Goal: Task Accomplishment & Management: Manage account settings

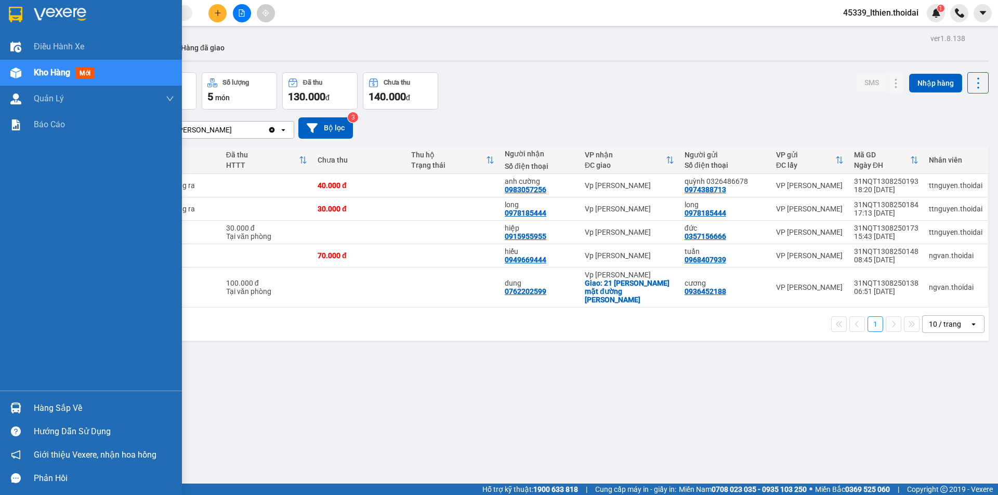
drag, startPoint x: 23, startPoint y: 410, endPoint x: 64, endPoint y: 407, distance: 41.1
click at [25, 410] on div "Hàng sắp về" at bounding box center [91, 408] width 182 height 23
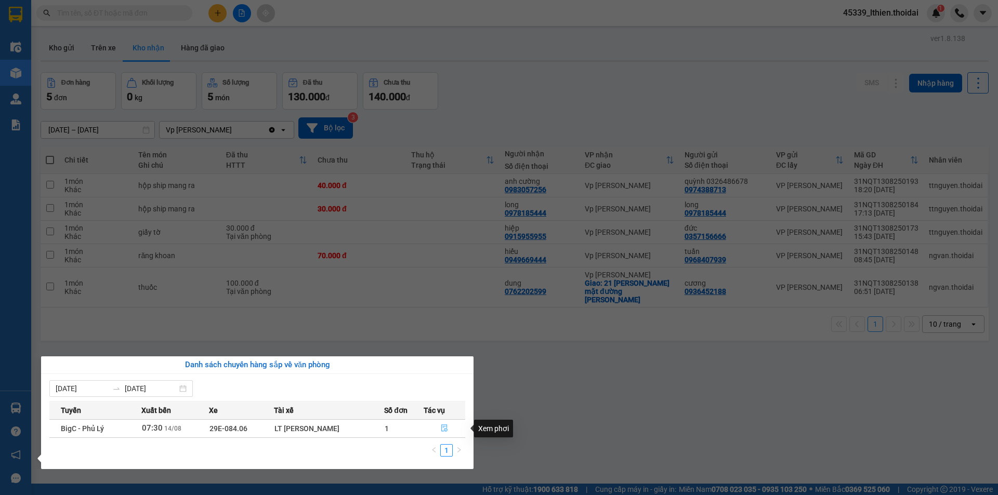
click at [444, 429] on icon "file-done" at bounding box center [444, 428] width 6 height 7
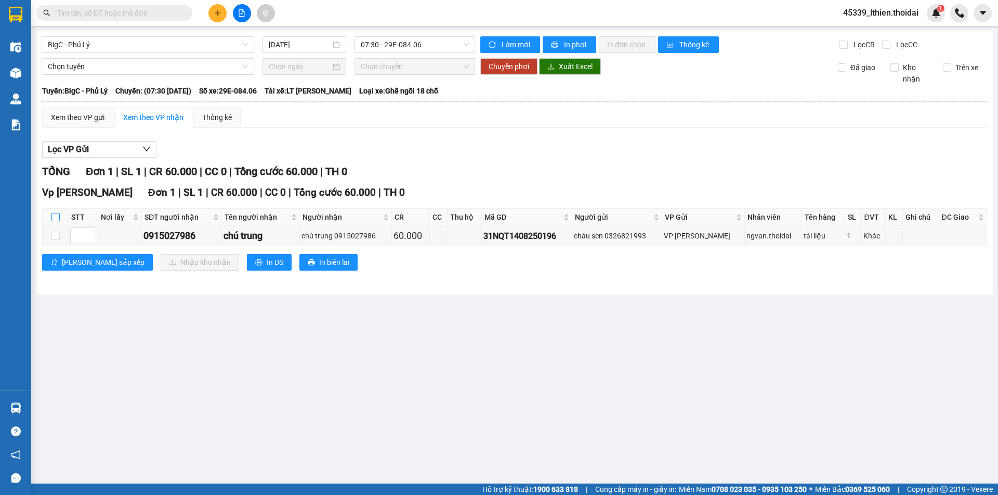
click at [59, 219] on input "checkbox" at bounding box center [55, 217] width 8 height 8
checkbox input "true"
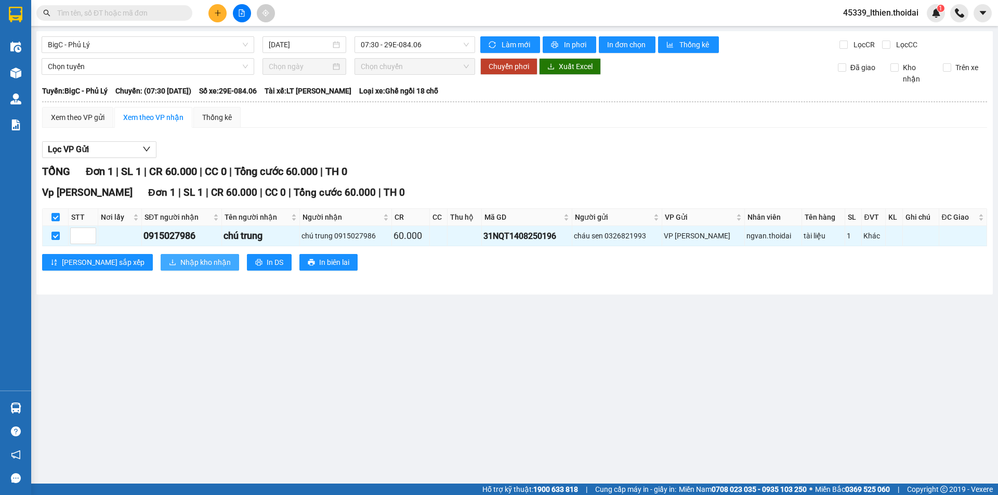
click at [180, 263] on span "Nhập kho nhận" at bounding box center [205, 262] width 50 height 11
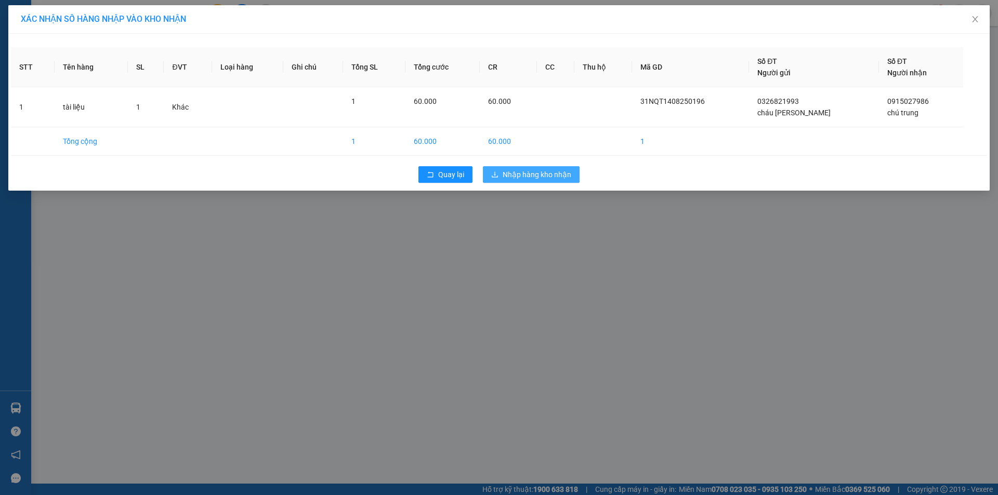
click at [518, 174] on span "Nhập hàng kho nhận" at bounding box center [537, 174] width 69 height 11
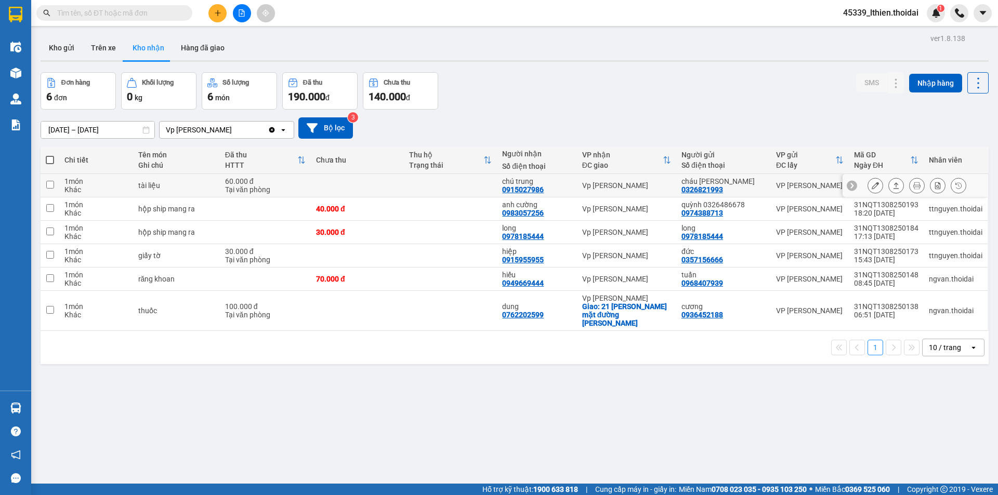
click at [51, 184] on input "checkbox" at bounding box center [50, 185] width 8 height 8
checkbox input "true"
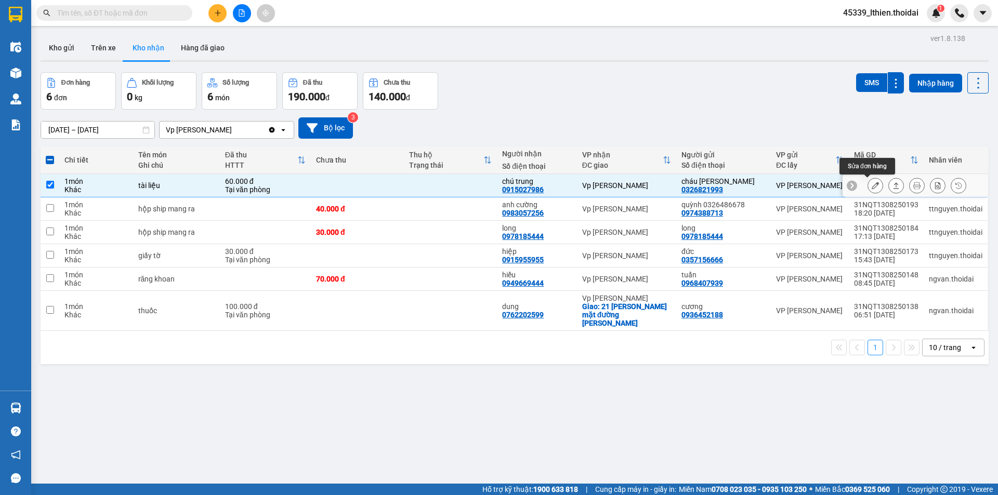
click at [872, 186] on icon at bounding box center [875, 185] width 7 height 7
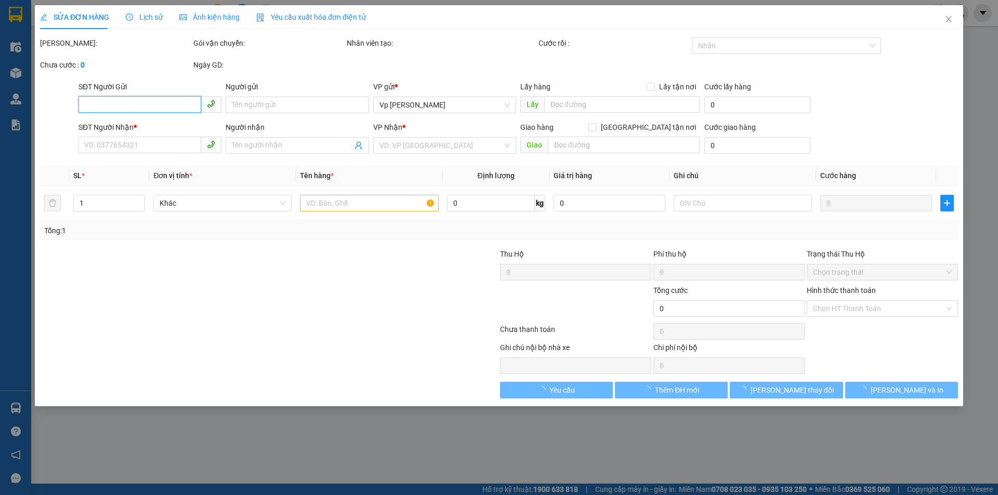
type input "0326821993"
type input "cháu [PERSON_NAME]"
type input "0915027986"
type input "chú trung"
type input "60.000"
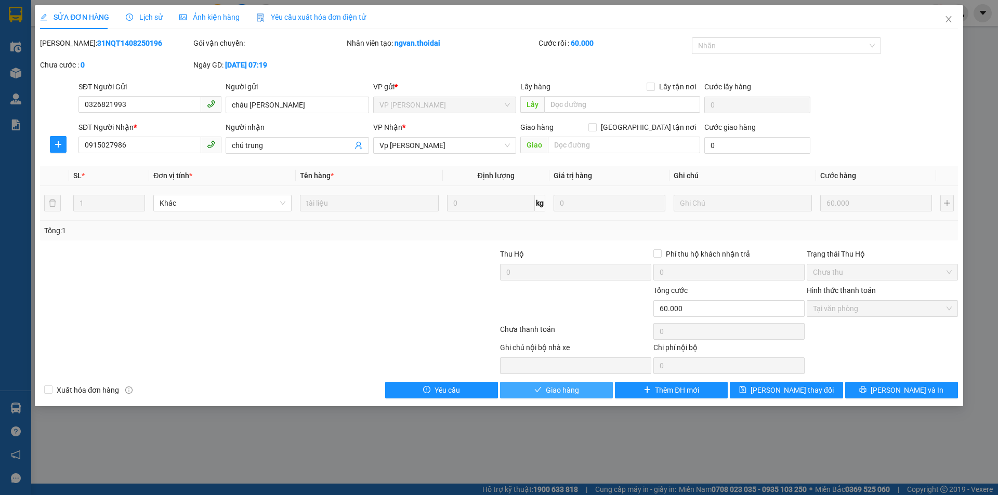
click at [557, 388] on span "Giao hàng" at bounding box center [562, 390] width 33 height 11
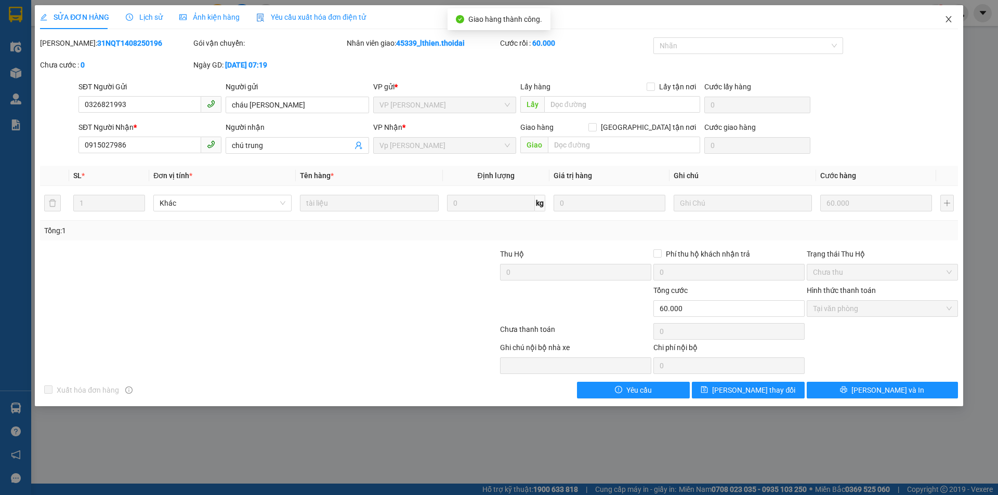
click at [949, 18] on icon "close" at bounding box center [948, 19] width 8 height 8
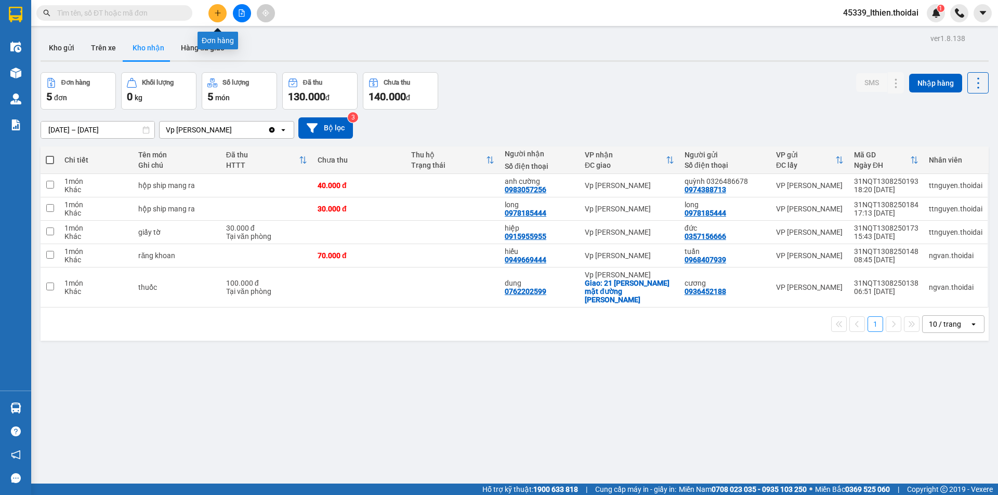
click at [216, 14] on icon "plus" at bounding box center [217, 12] width 7 height 7
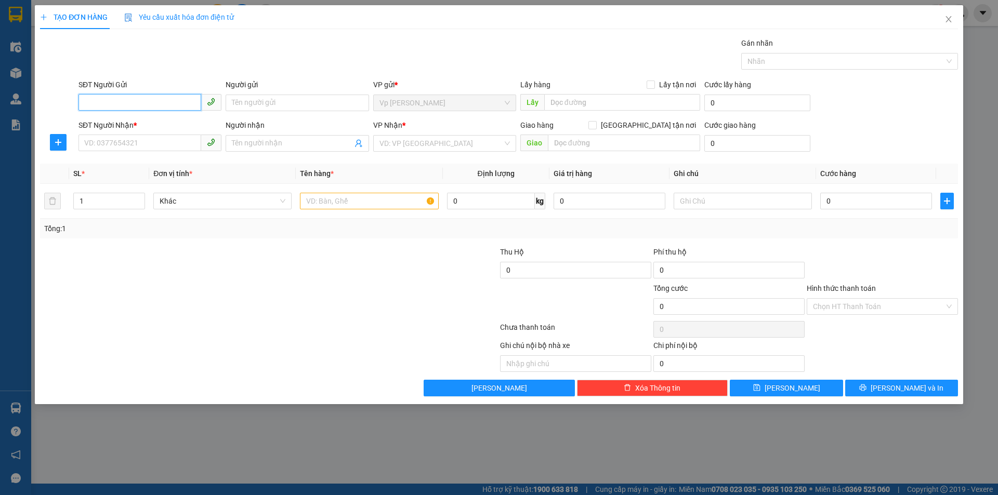
click at [142, 99] on input "SĐT Người Gửi" at bounding box center [139, 102] width 123 height 17
type input "0977520188"
click at [139, 123] on div "0977520188 - SƠN" at bounding box center [150, 123] width 130 height 11
type input "SƠN"
type input "0977520188"
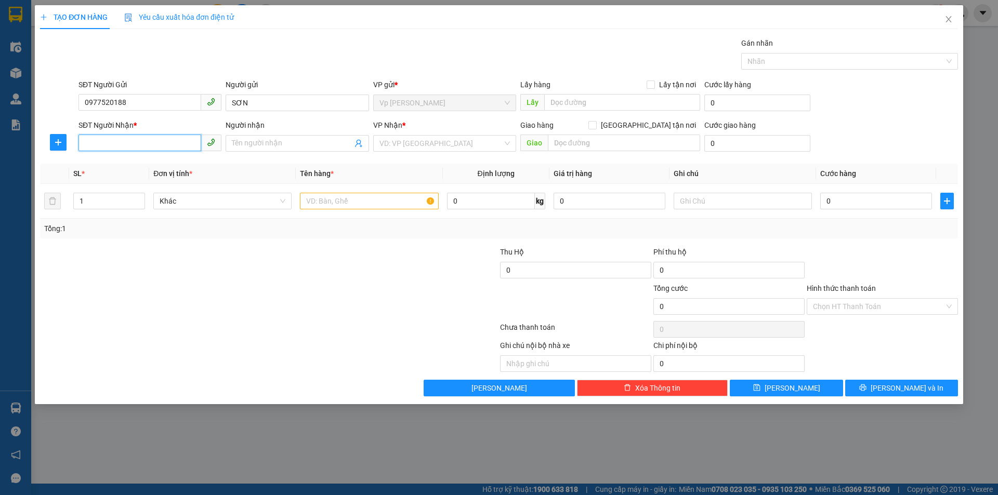
click at [131, 145] on input "SĐT Người Nhận *" at bounding box center [139, 143] width 123 height 17
click at [132, 161] on div "0917081856 - [GEOGRAPHIC_DATA]" at bounding box center [150, 164] width 130 height 11
type input "0917081856"
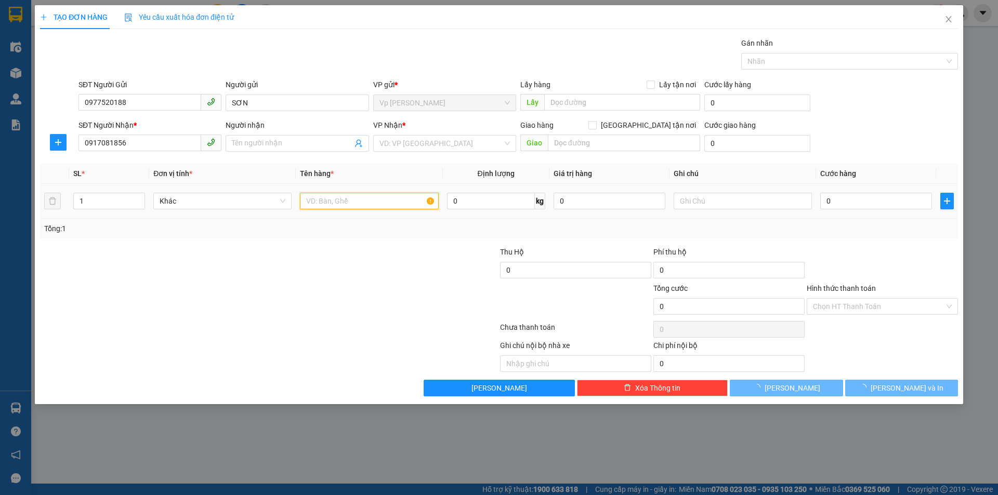
click at [326, 202] on input "text" at bounding box center [369, 201] width 138 height 17
type input "[PERSON_NAME]"
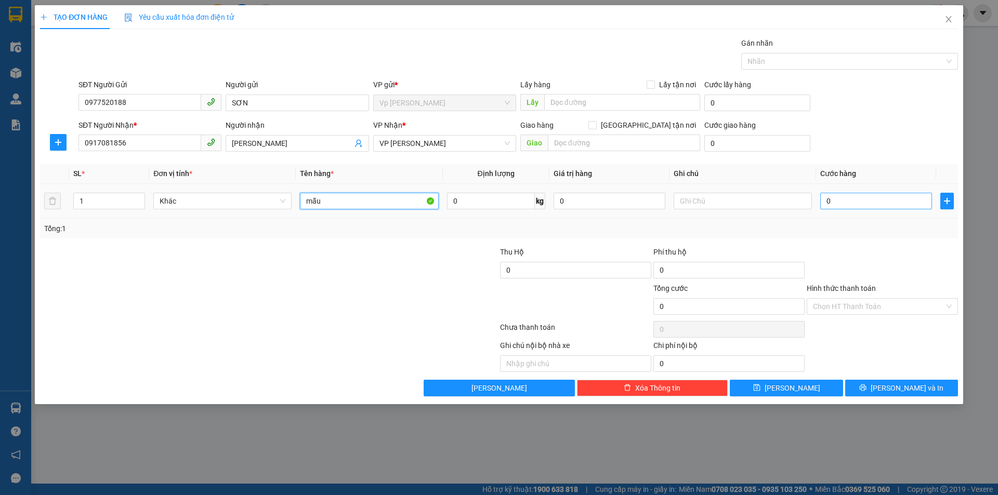
type input "mẫu"
click at [836, 205] on input "0" at bounding box center [876, 201] width 112 height 17
type input "3"
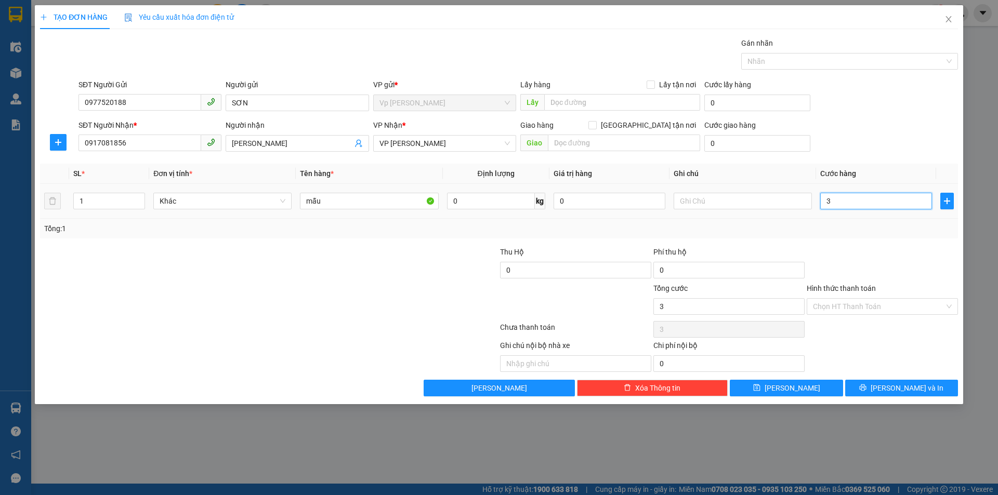
type input "30"
type input "300"
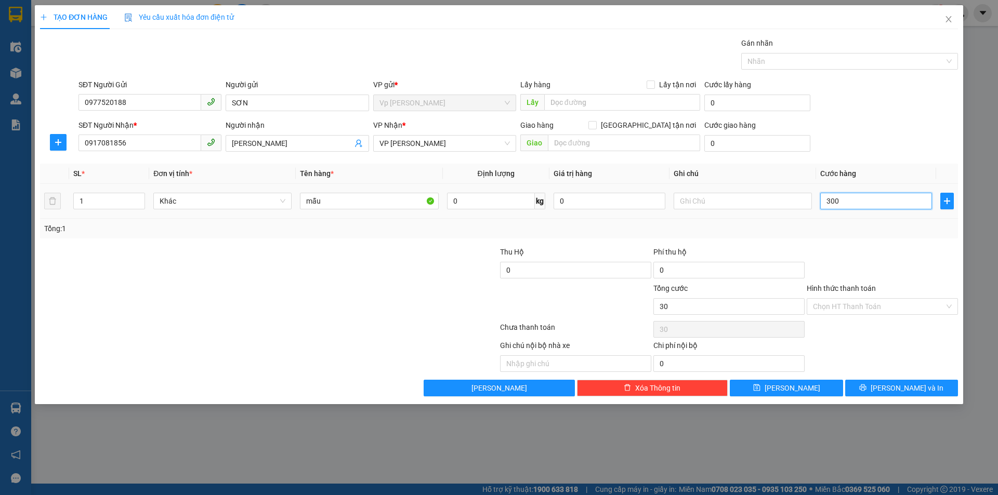
type input "300"
type input "3.000"
type input "30.000"
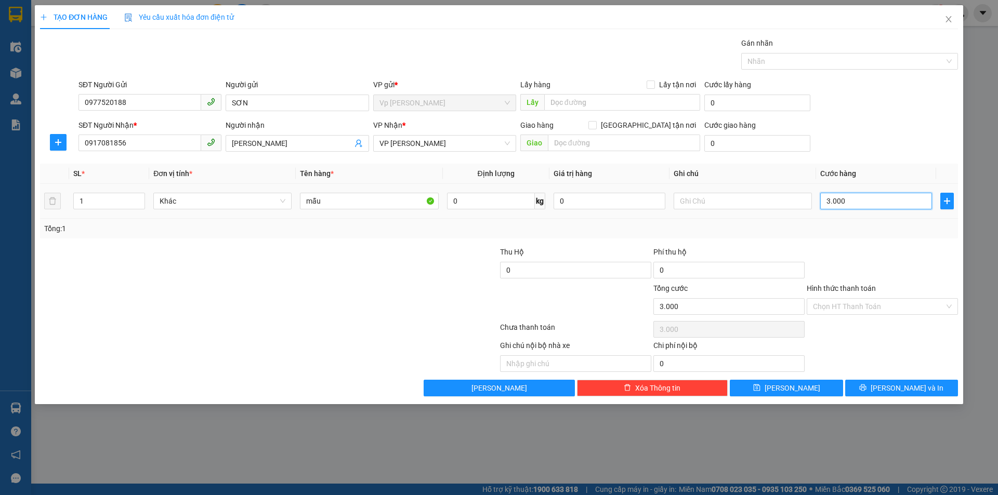
type input "30.000"
click at [948, 304] on div "Chọn HT Thanh Toán" at bounding box center [882, 306] width 151 height 17
type input "30.000"
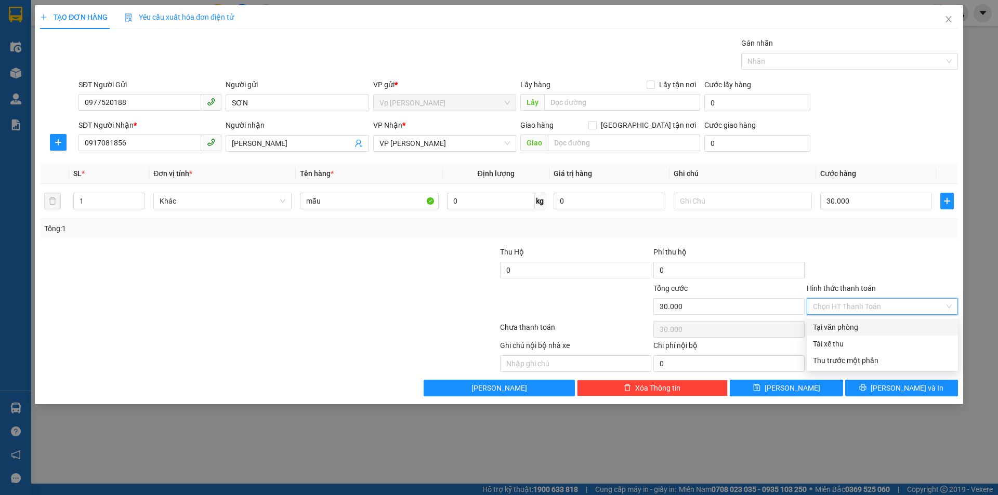
click at [852, 328] on div "Tại văn phòng" at bounding box center [882, 327] width 139 height 11
type input "0"
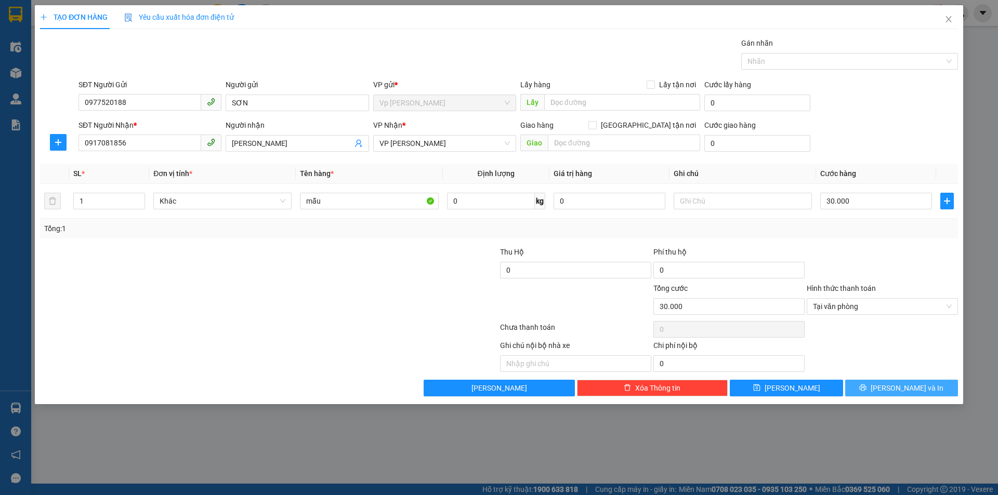
click at [899, 387] on span "[PERSON_NAME] và In" at bounding box center [907, 388] width 73 height 11
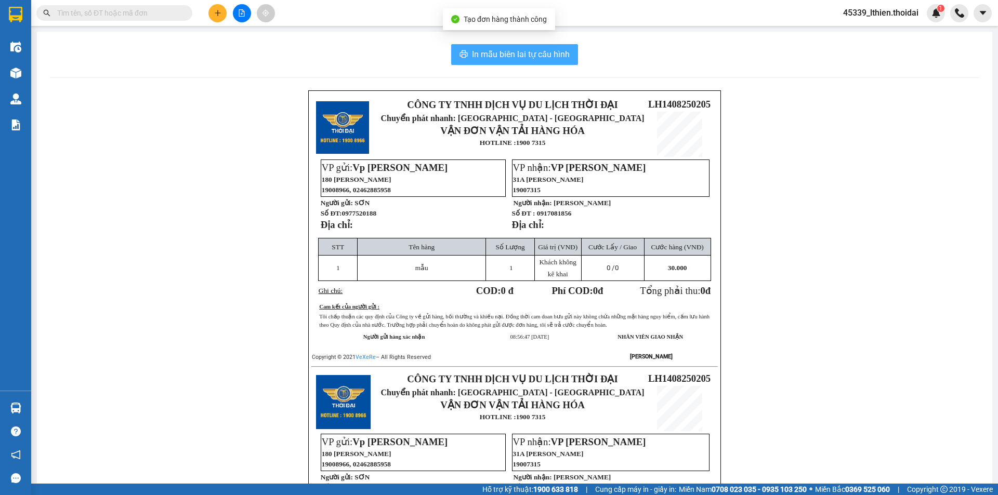
click at [475, 54] on span "In mẫu biên lai tự cấu hình" at bounding box center [521, 54] width 98 height 13
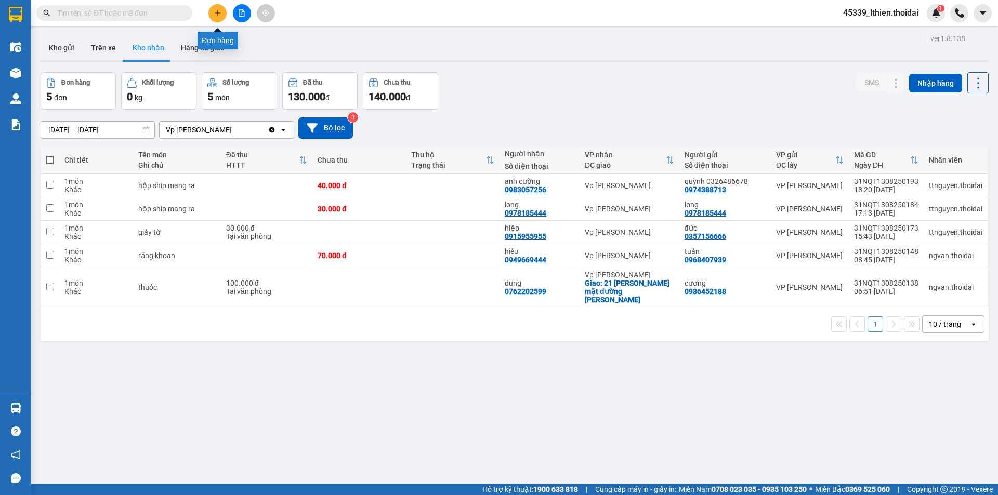
click at [212, 14] on button at bounding box center [217, 13] width 18 height 18
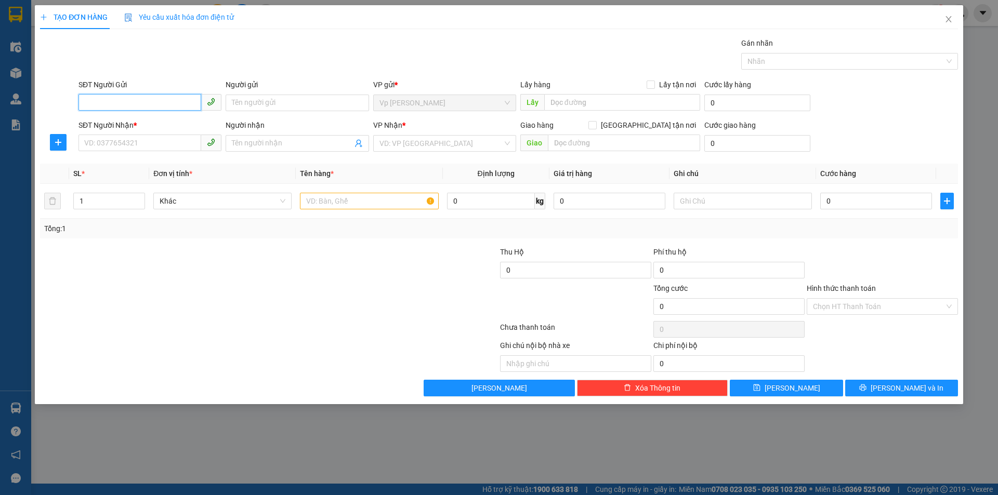
click at [135, 107] on input "SĐT Người Gửi" at bounding box center [139, 102] width 123 height 17
type input "0366834057"
click at [142, 121] on div "0366834057 - [PERSON_NAME]" at bounding box center [150, 123] width 130 height 11
type input "[PERSON_NAME]"
type input "0366834057"
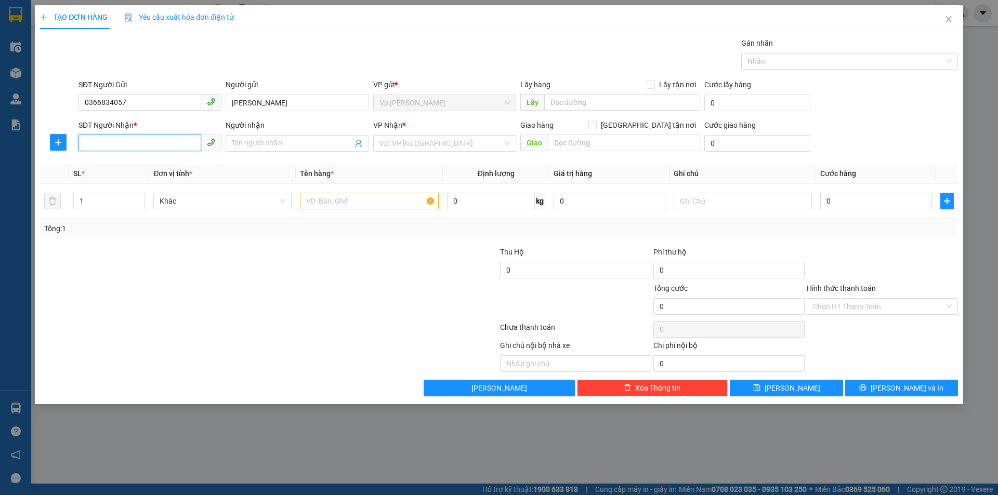
click at [125, 147] on input "SĐT Người Nhận *" at bounding box center [139, 143] width 123 height 17
type input "0344055465"
click at [146, 164] on div "0344055465 - [PERSON_NAME]" at bounding box center [150, 164] width 130 height 11
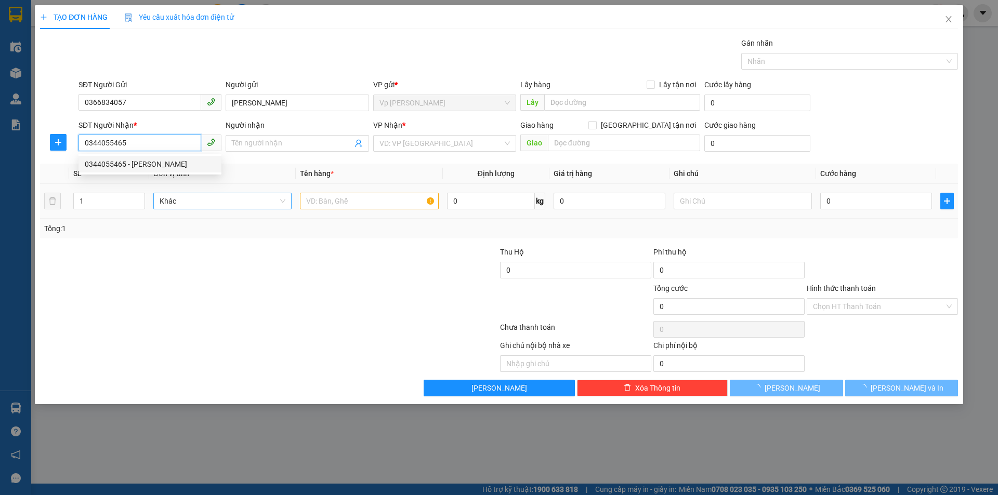
type input "[PERSON_NAME]"
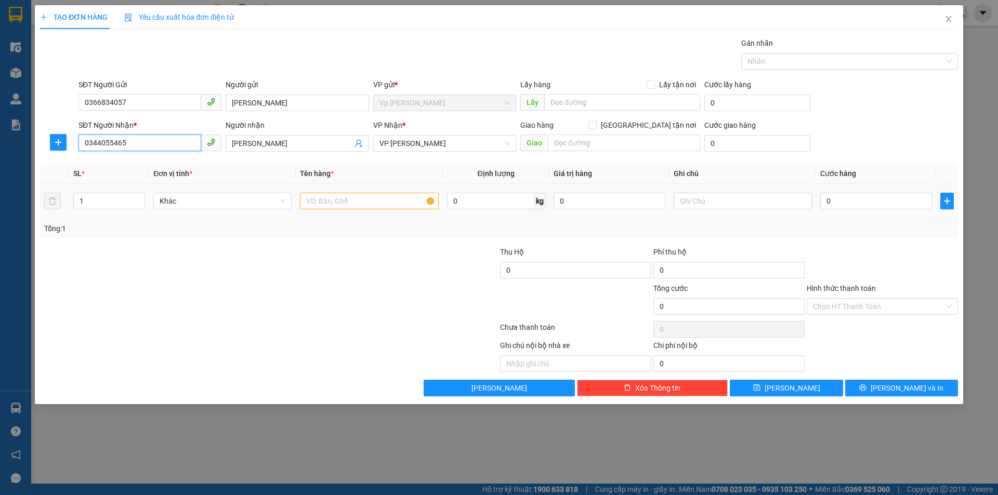
type input "0344055465"
click at [321, 206] on input "text" at bounding box center [369, 201] width 138 height 17
type input "t"
type input "1 thùng hàng"
click at [833, 201] on input "0" at bounding box center [876, 201] width 112 height 17
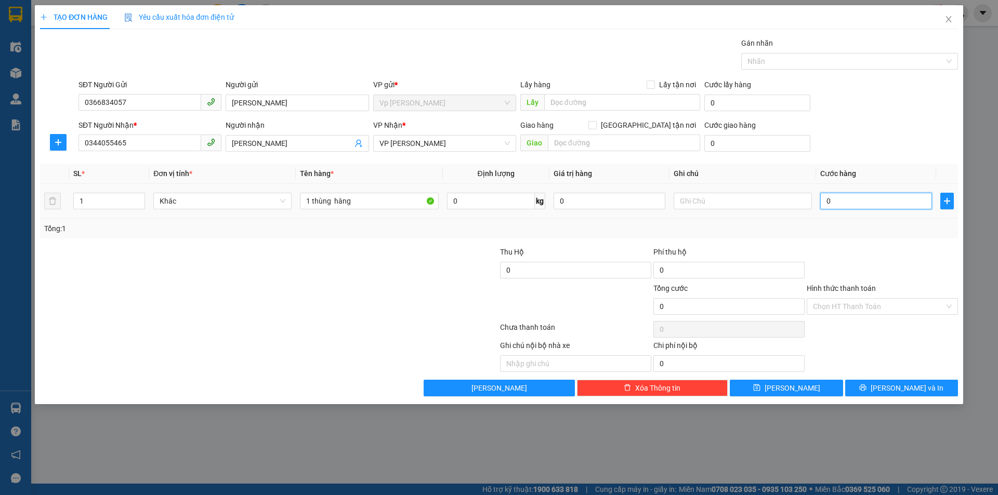
type input "8"
type input "0"
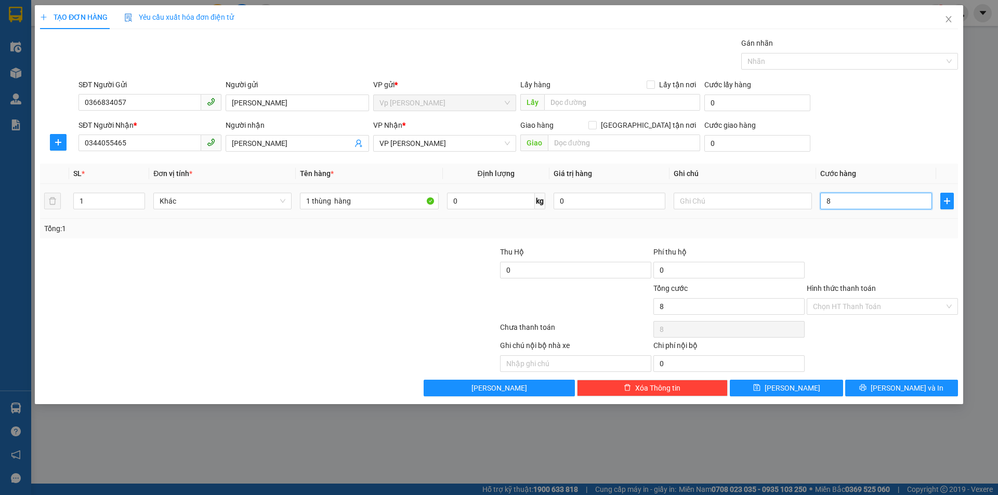
type input "0"
type input "05"
type input "5"
type input "050"
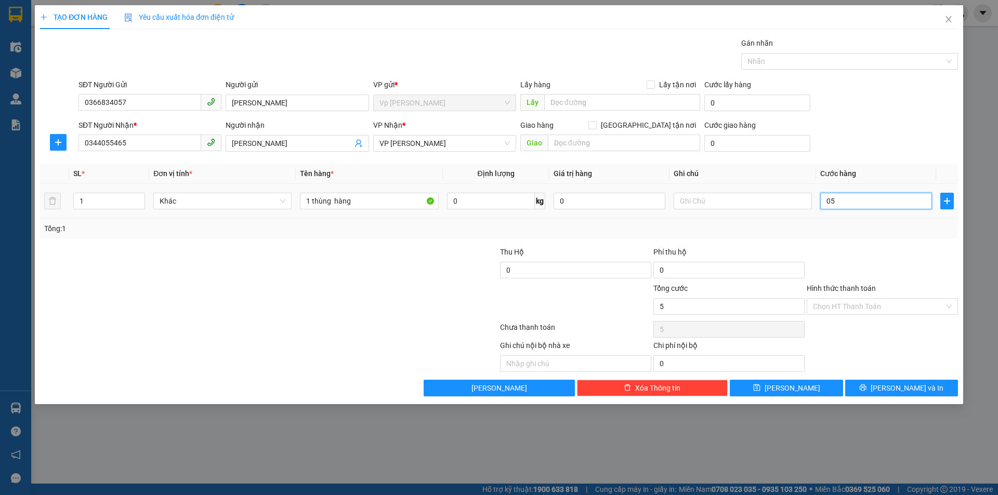
type input "50"
type input "0.500"
type input "500"
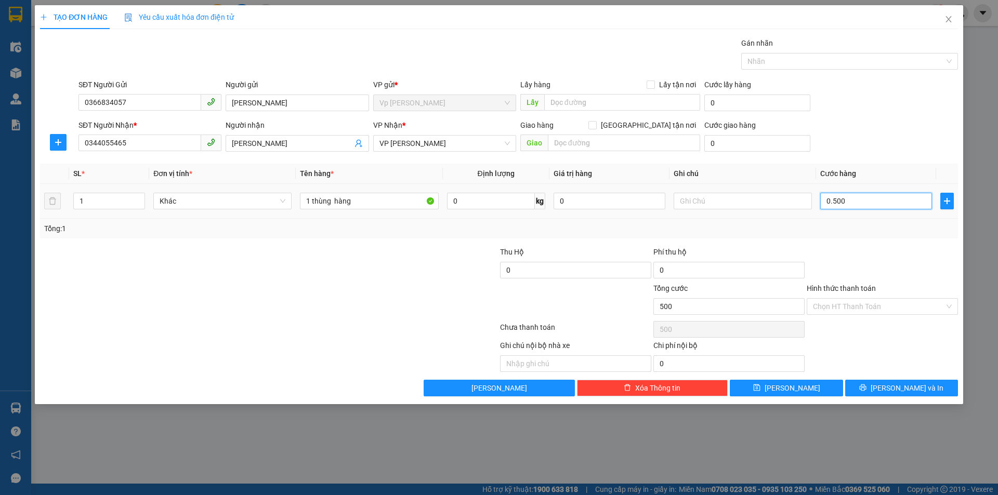
type input "05.000"
type input "5.000"
type input "0.500"
type input "500"
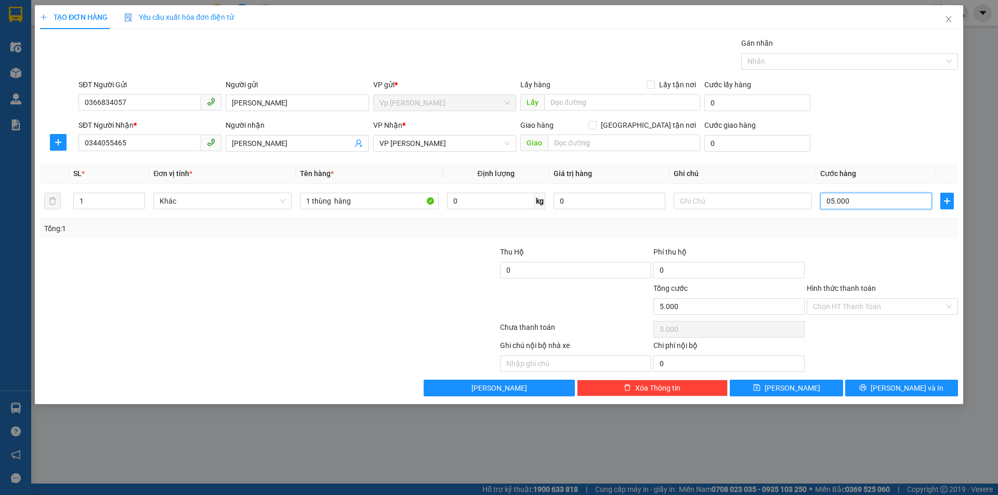
type input "500"
type input "050"
type input "50"
type input "05"
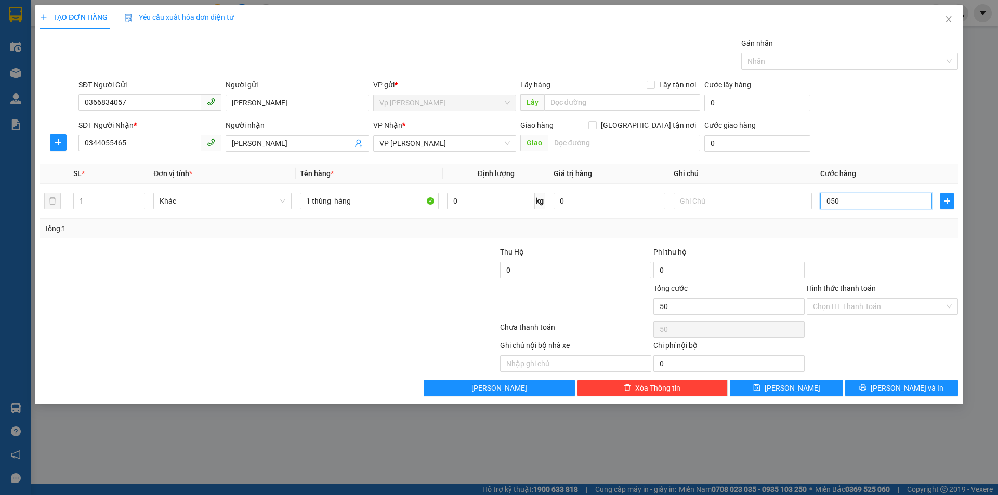
type input "5"
type input "0"
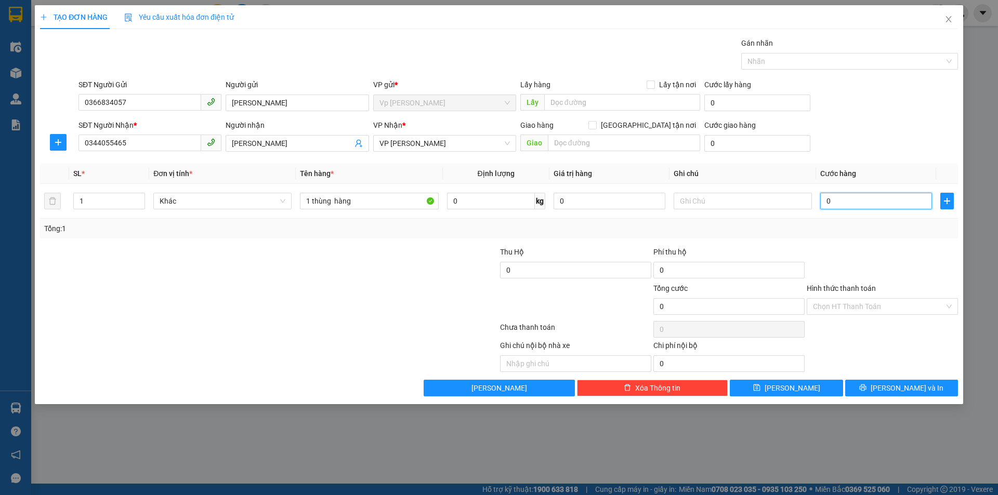
type input "05"
type input "5"
type input "050"
type input "50"
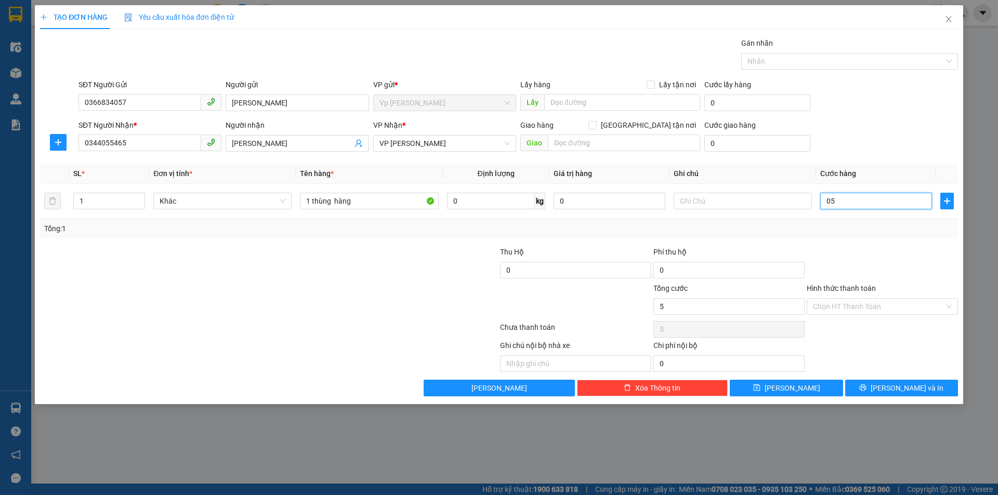
type input "50"
type input "05"
type input "5"
type input "0"
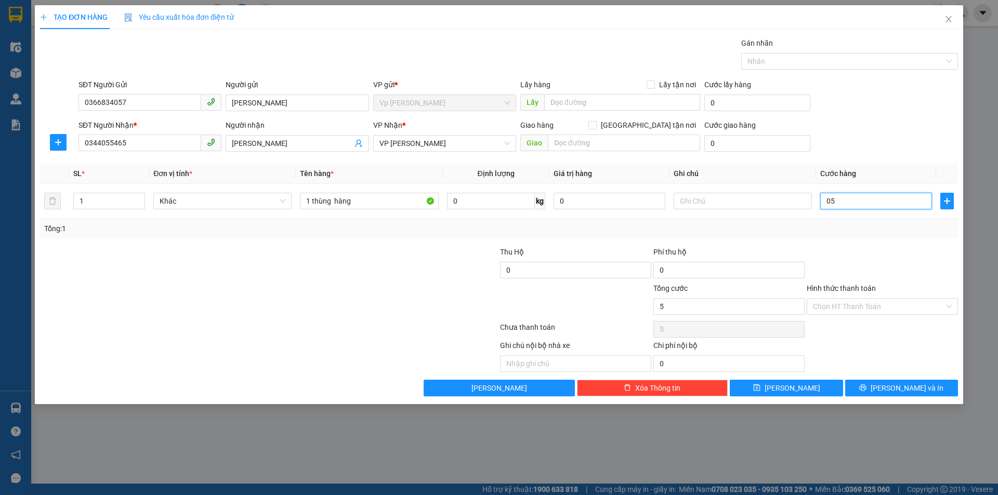
type input "0"
click at [843, 202] on input "0" at bounding box center [876, 201] width 112 height 17
type input "05"
type input "5"
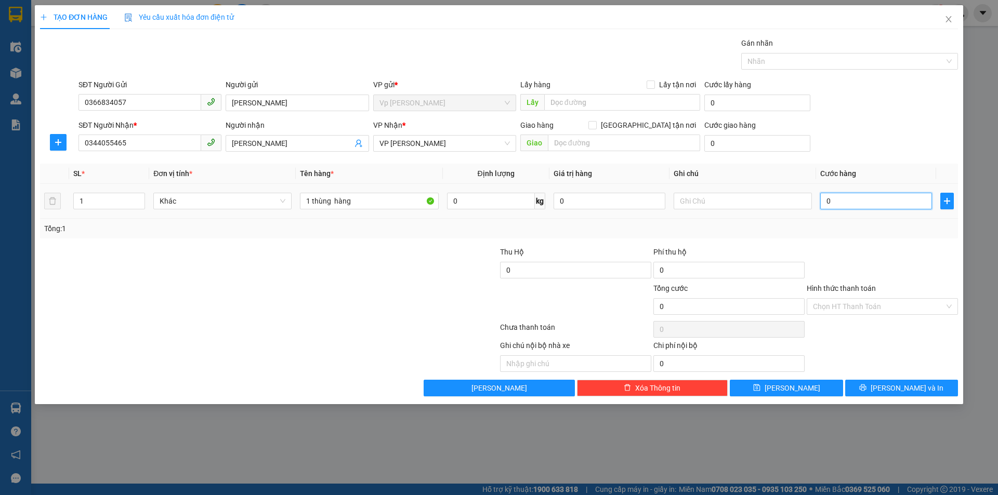
type input "5"
type input "050"
type input "50"
type input "0.500"
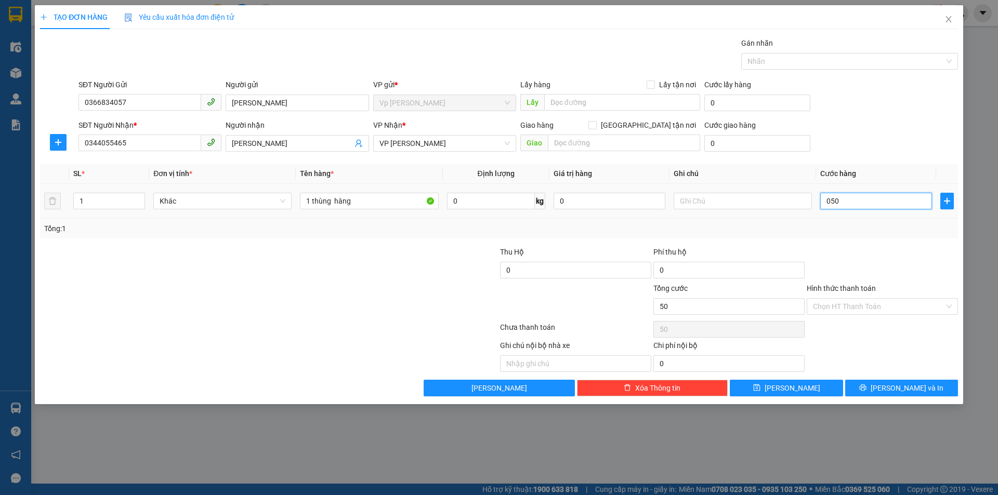
type input "500"
type input "05.000"
type input "5.000"
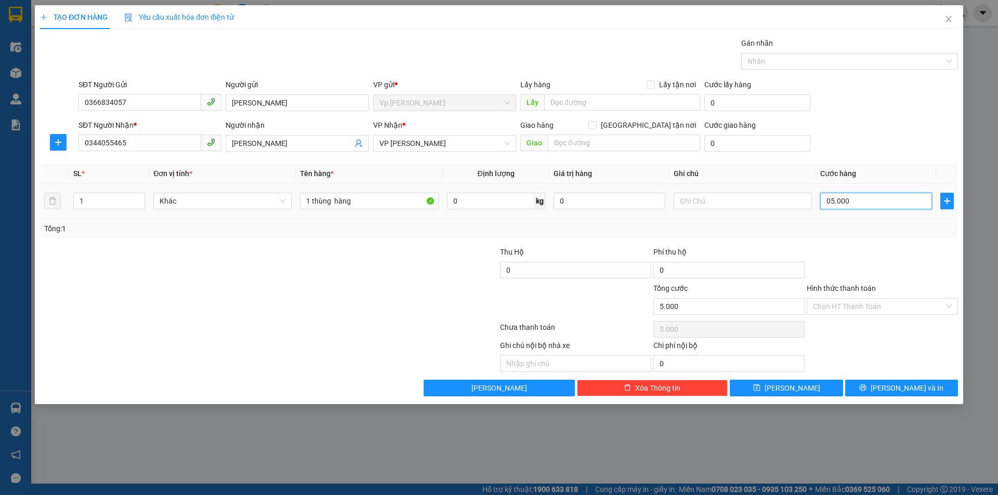
type input "050.000"
type input "50.000"
drag, startPoint x: 827, startPoint y: 200, endPoint x: 795, endPoint y: 196, distance: 32.9
click at [795, 196] on tr "1 Khác 1 thùng hàng 0 kg 0 050.000" at bounding box center [499, 201] width 918 height 35
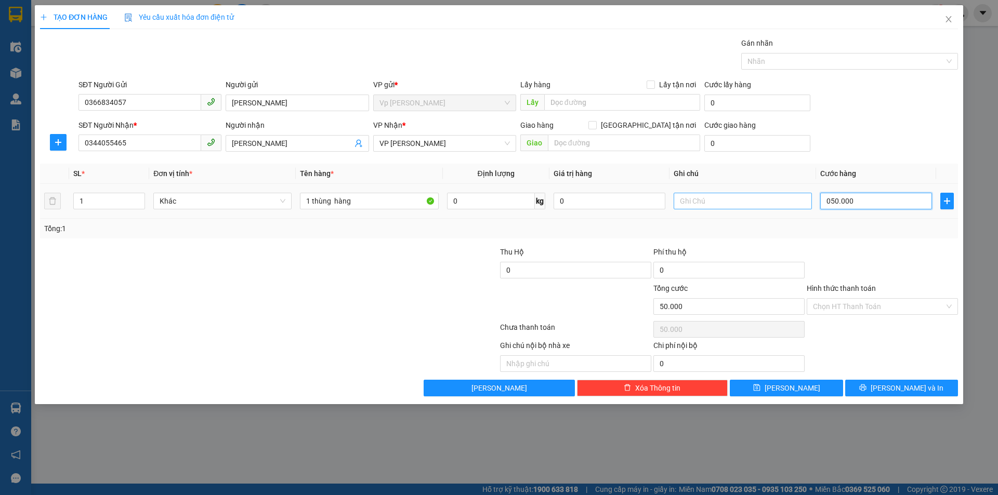
type input "0"
type input "05"
type input "5"
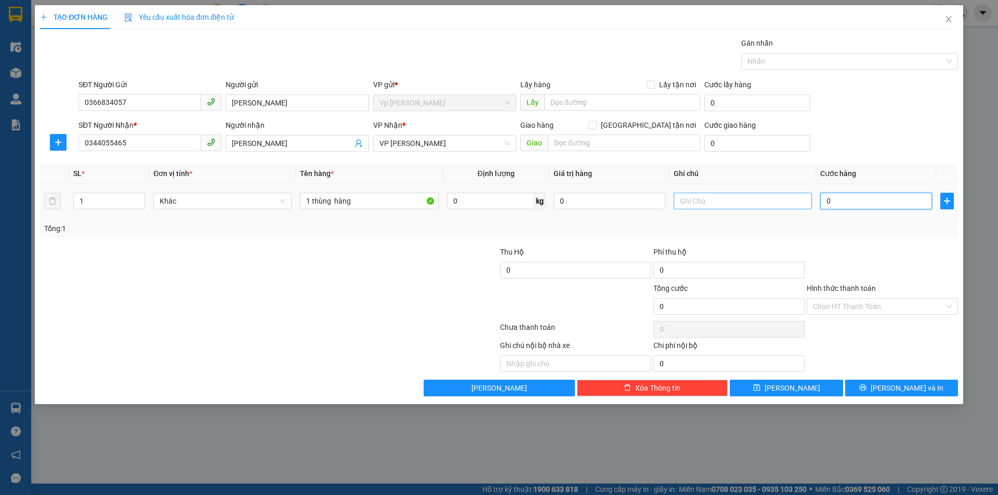
type input "5"
type input "050"
type input "50"
type input "0.500"
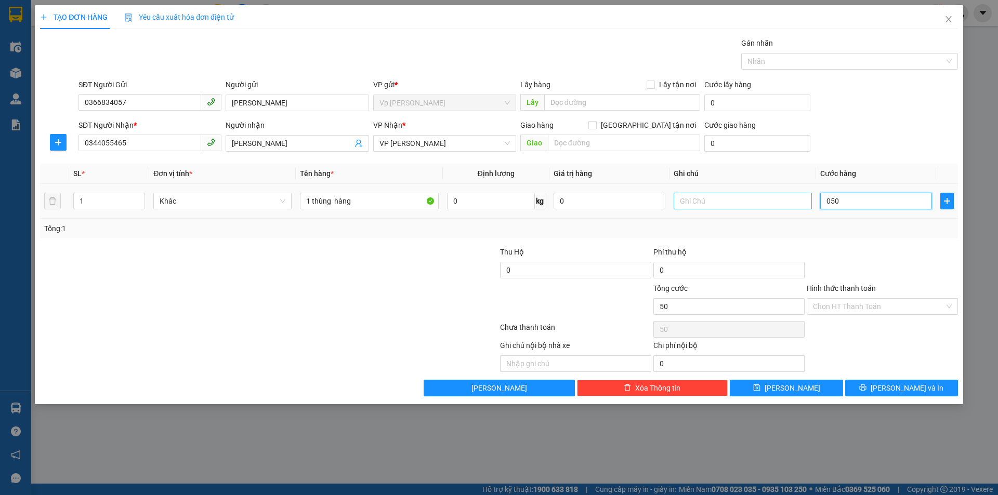
type input "500"
type input "05.000"
type input "5.000"
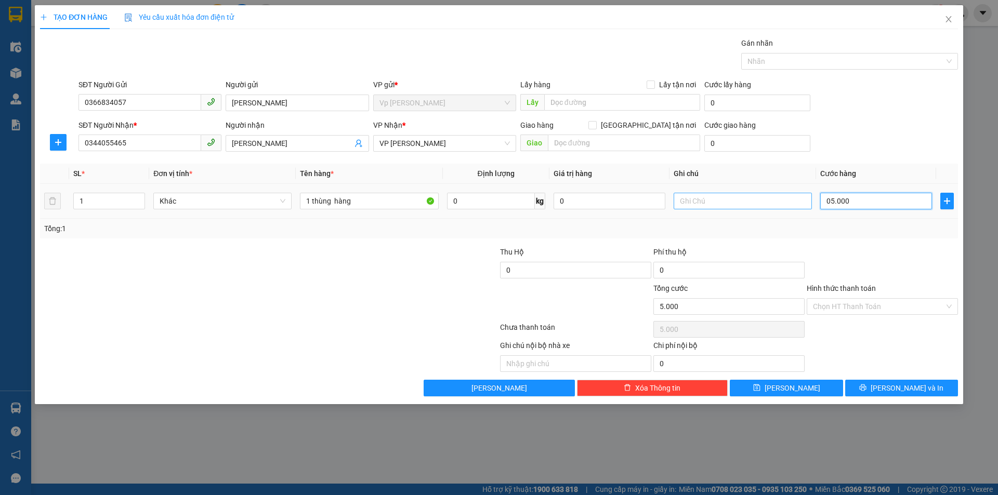
type input "050.000"
type input "50.000"
click at [874, 309] on input "Hình thức thanh toán" at bounding box center [878, 307] width 131 height 16
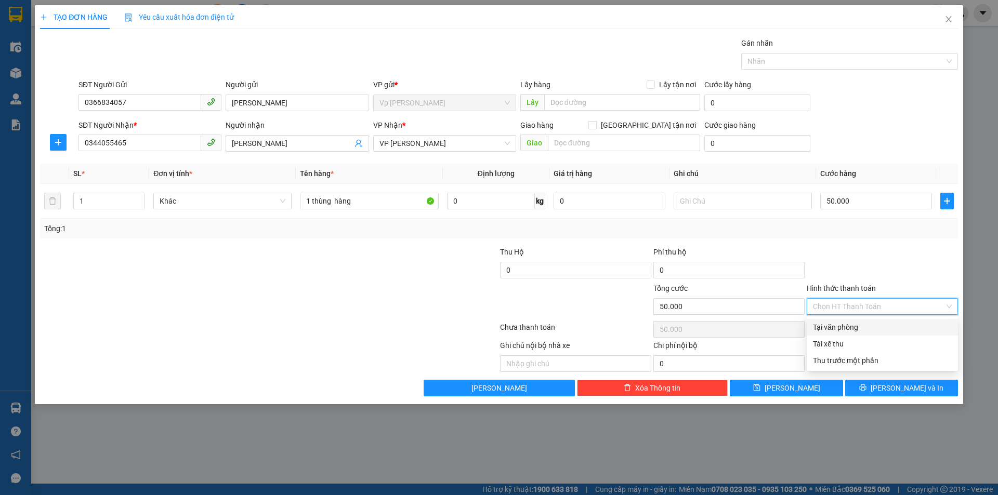
click at [832, 330] on div "Tại văn phòng" at bounding box center [882, 327] width 139 height 11
type input "0"
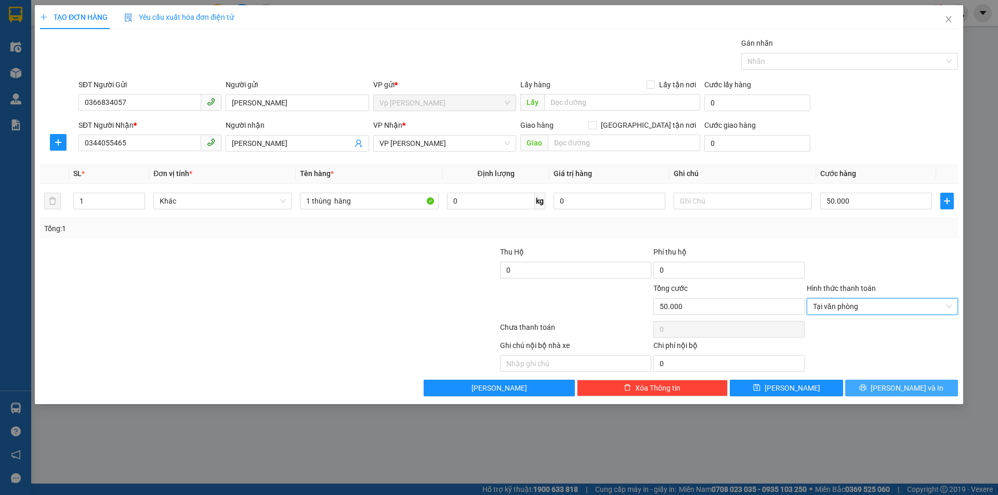
click at [920, 384] on span "[PERSON_NAME] và In" at bounding box center [907, 388] width 73 height 11
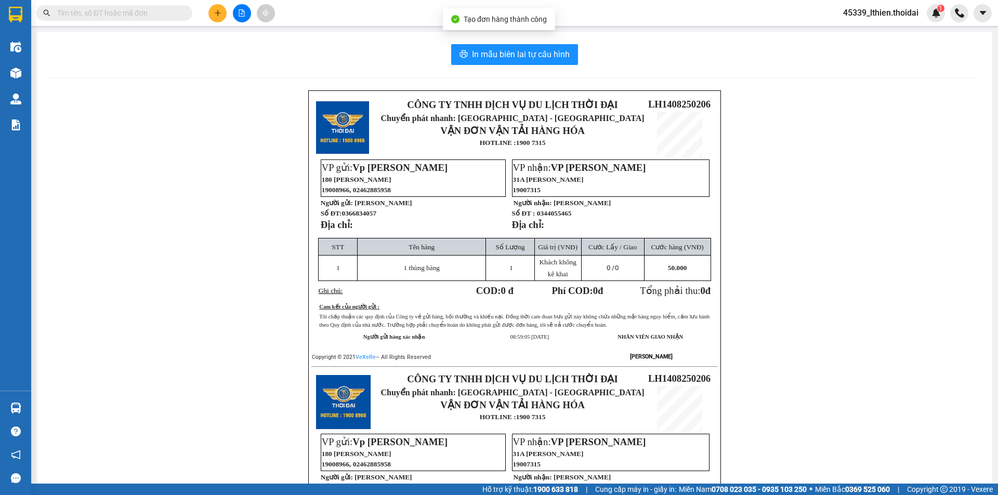
click at [555, 65] on div "In mẫu biên lai tự cấu hình CÔNG TY TNHH DỊCH VỤ DU LỊCH THỜI ĐẠI Chuyển phát n…" at bounding box center [514, 355] width 955 height 647
click at [215, 14] on icon "plus" at bounding box center [217, 12] width 7 height 7
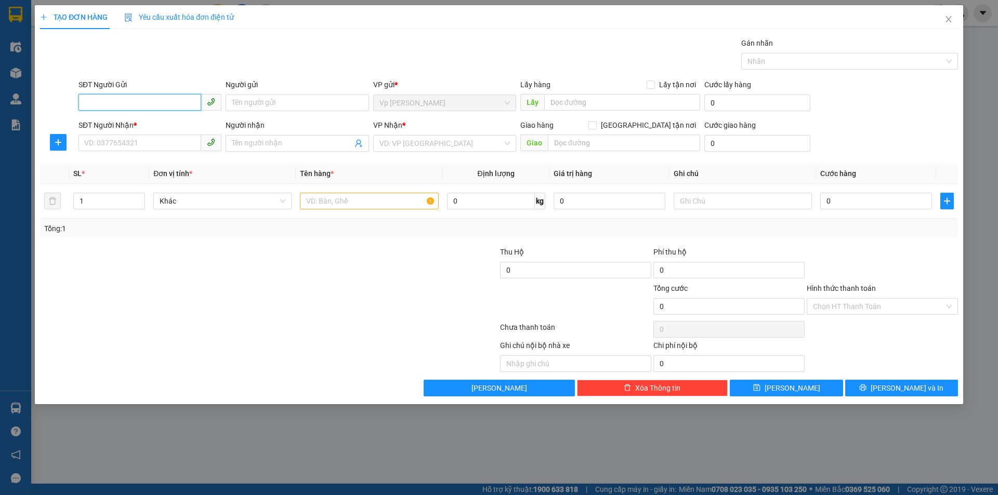
click at [126, 105] on input "SĐT Người Gửi" at bounding box center [139, 102] width 123 height 17
type input "0966221386"
click at [153, 121] on div "0966221386 - hòa" at bounding box center [150, 123] width 130 height 11
type input "hòa"
type input "0966221386"
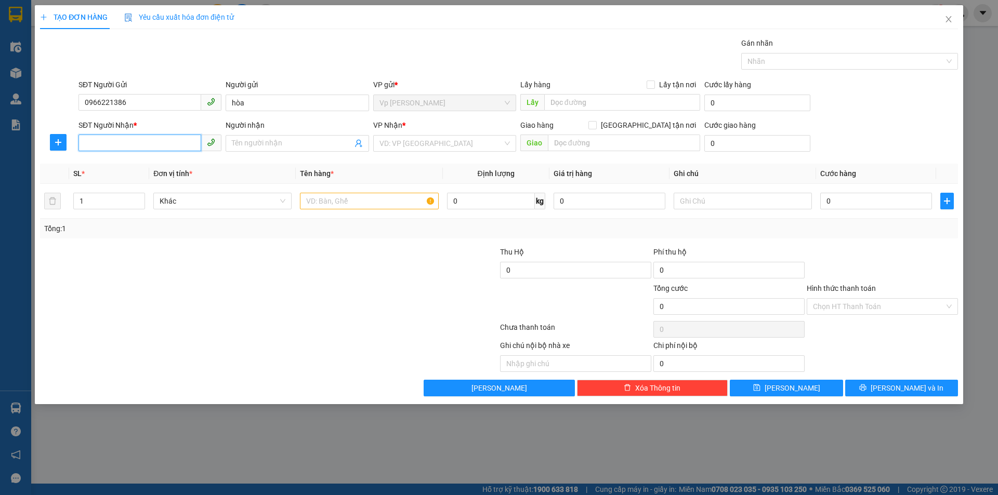
click at [138, 148] on input "SĐT Người Nhận *" at bounding box center [139, 143] width 123 height 17
type input "0988588107"
click at [145, 161] on div "0988588107 - [PERSON_NAME]" at bounding box center [150, 164] width 130 height 11
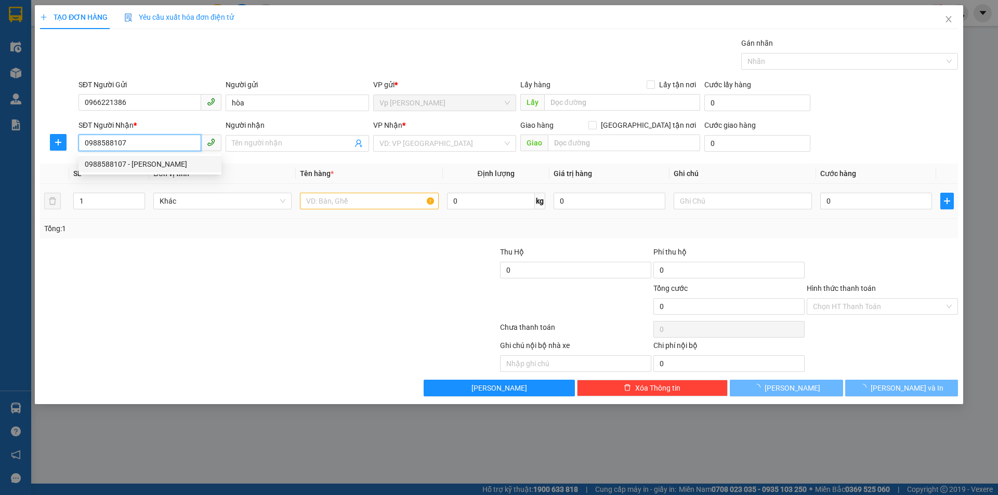
type input "[PERSON_NAME]"
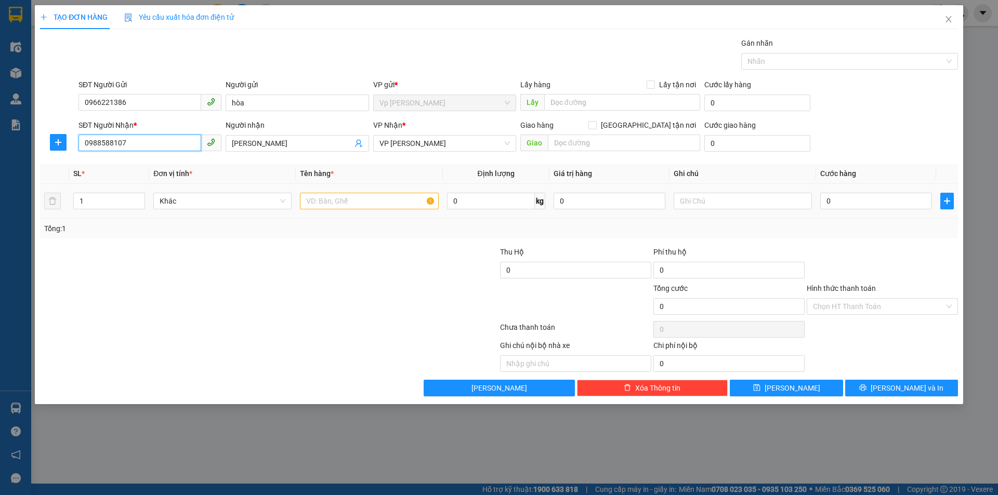
type input "0988588107"
click at [318, 206] on input "text" at bounding box center [369, 201] width 138 height 17
type input "thùng hàng"
click at [833, 196] on input "0" at bounding box center [876, 201] width 112 height 17
type input "5"
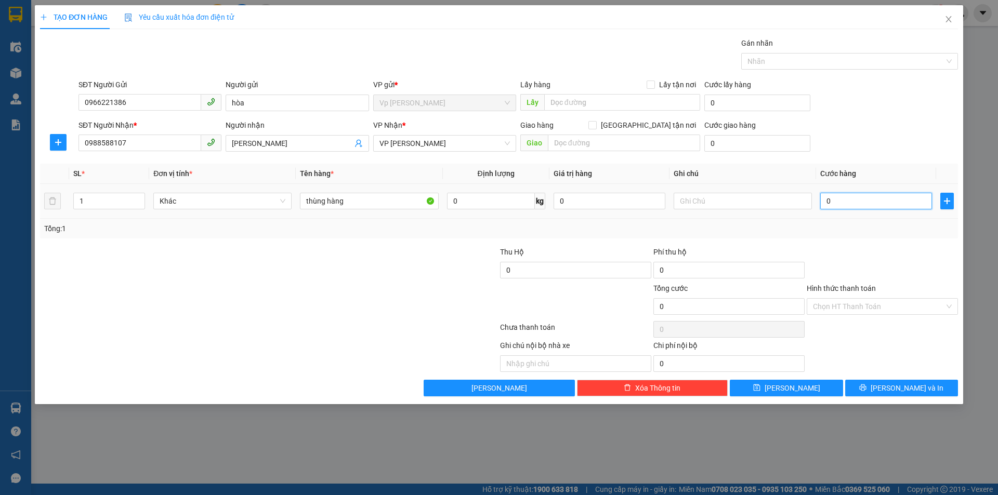
type input "5"
type input "50"
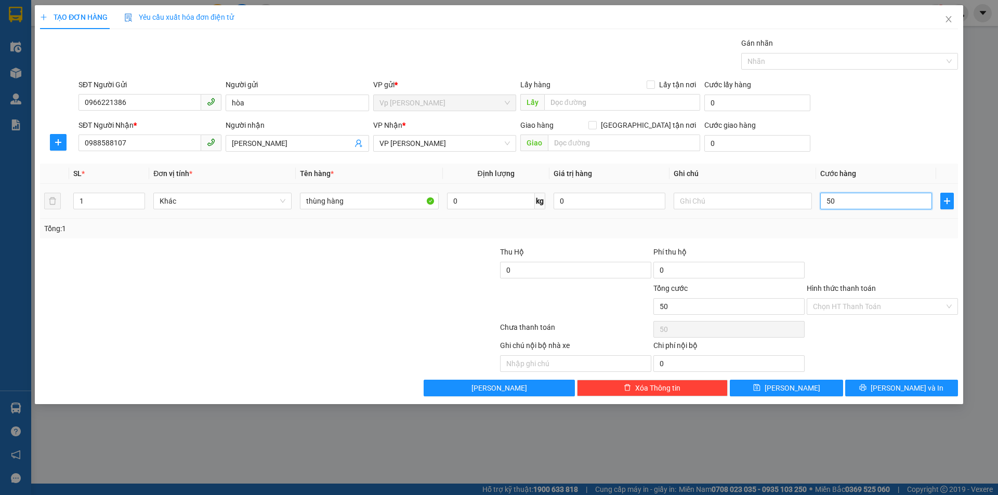
type input "500"
type input "5.000"
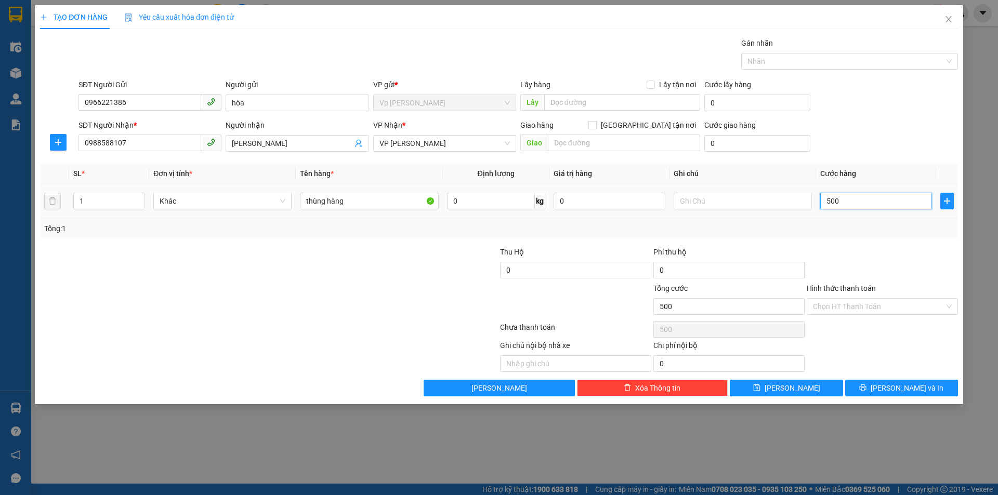
type input "5.000"
type input "50.000"
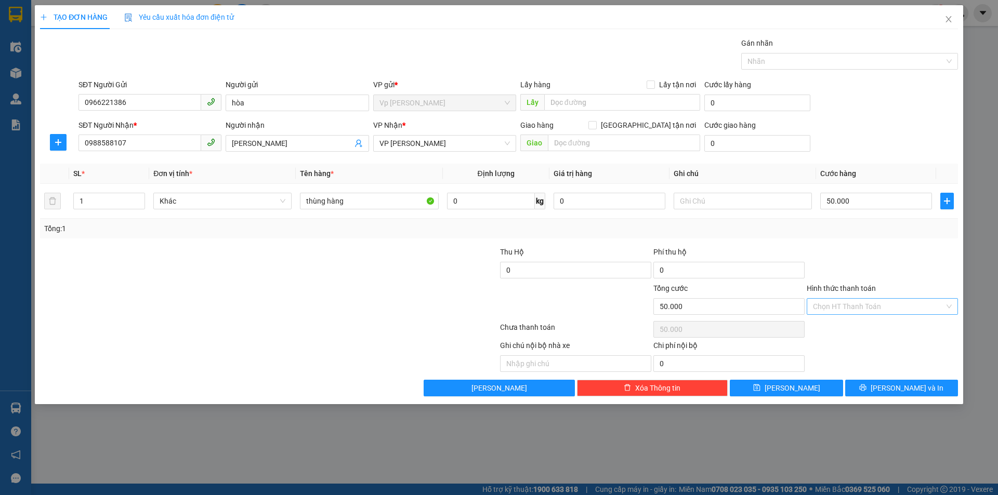
click at [866, 305] on input "Hình thức thanh toán" at bounding box center [878, 307] width 131 height 16
click at [859, 325] on div "Tại văn phòng" at bounding box center [882, 327] width 139 height 11
type input "0"
click at [866, 389] on icon "printer" at bounding box center [863, 388] width 7 height 7
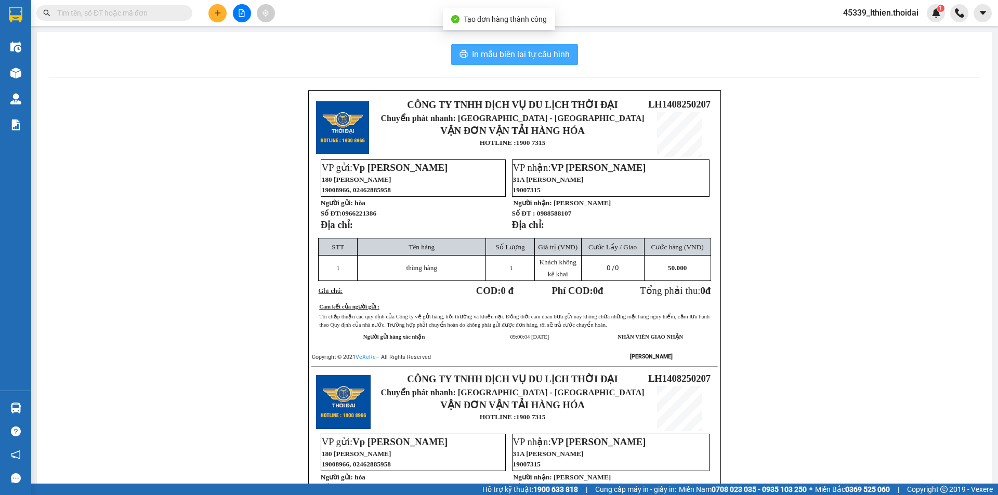
click at [500, 54] on span "In mẫu biên lai tự cấu hình" at bounding box center [521, 54] width 98 height 13
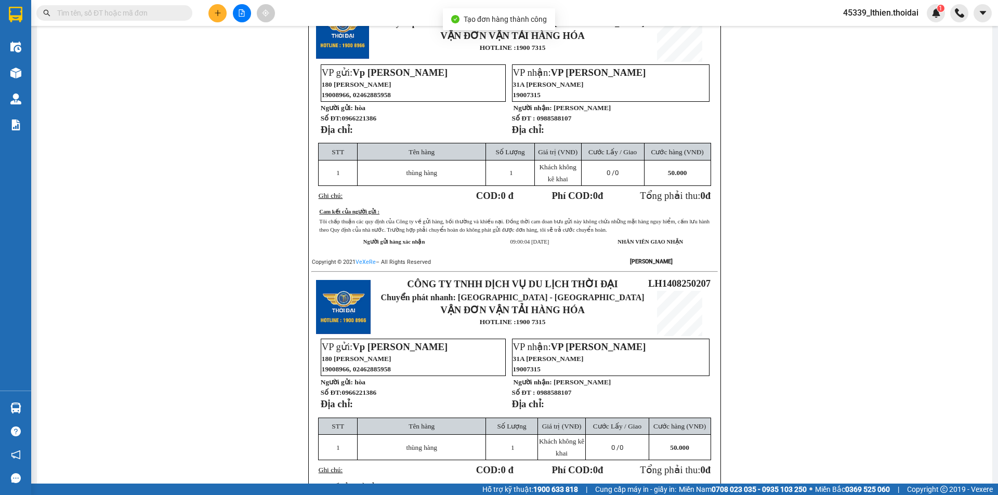
scroll to position [104, 0]
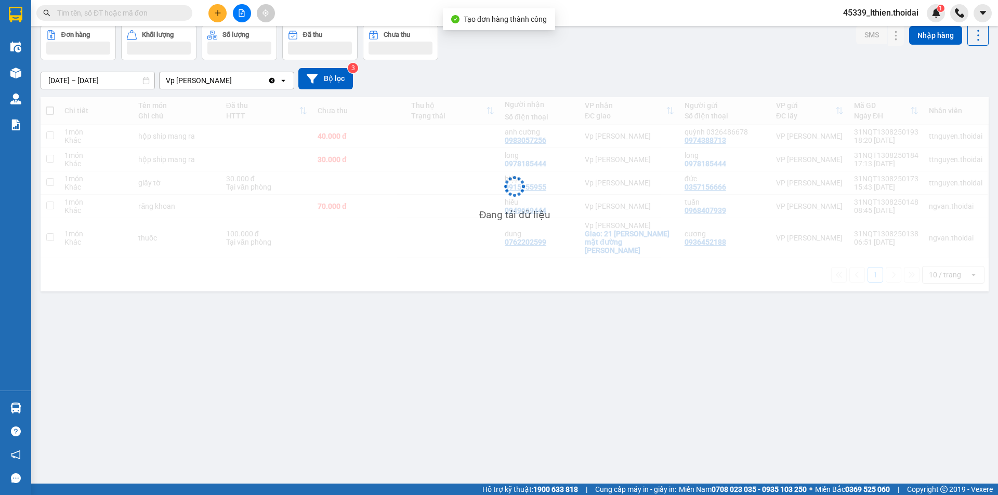
scroll to position [48, 0]
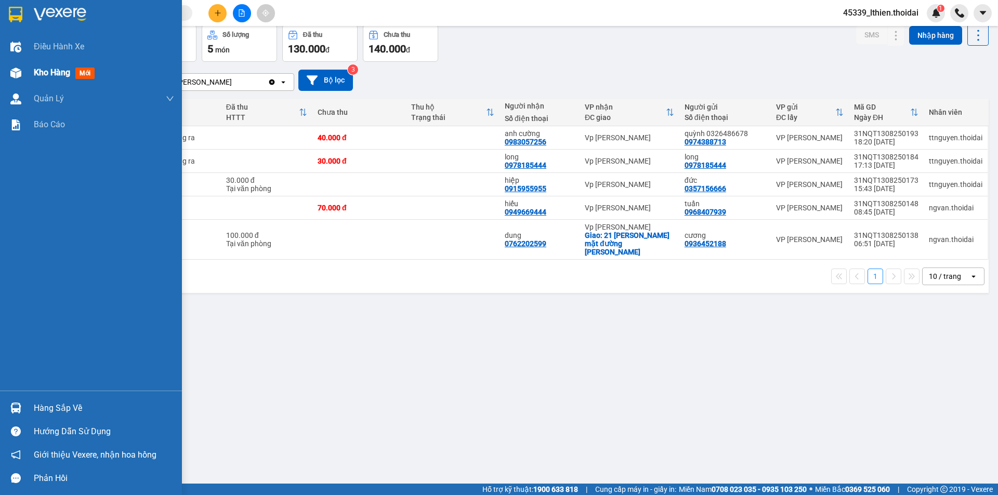
drag, startPoint x: 57, startPoint y: 71, endPoint x: 156, endPoint y: 83, distance: 100.1
click at [60, 71] on span "Kho hàng" at bounding box center [52, 73] width 36 height 10
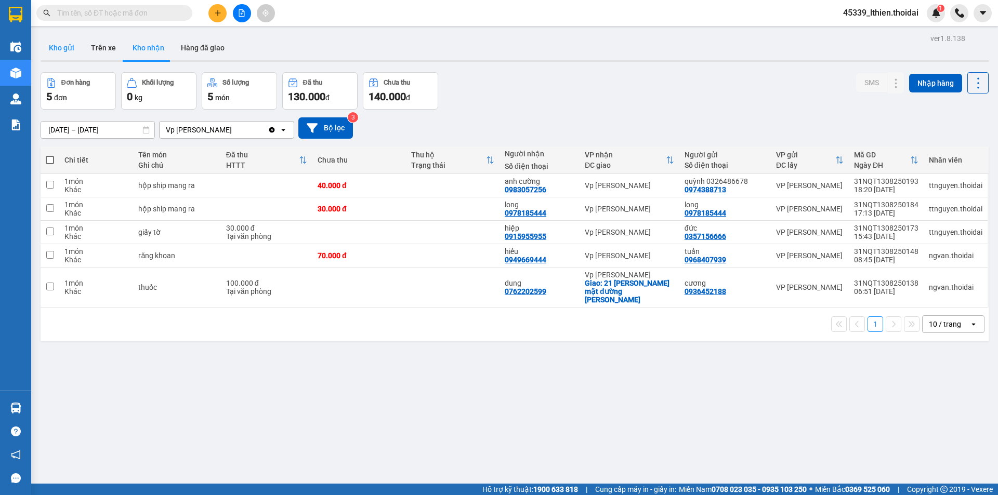
click at [69, 45] on button "Kho gửi" at bounding box center [62, 47] width 42 height 25
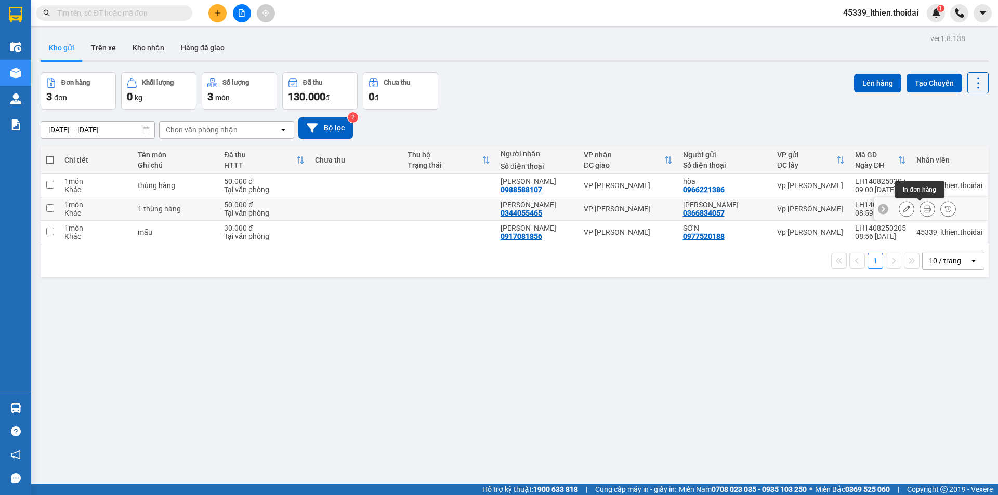
click at [924, 207] on icon at bounding box center [927, 208] width 7 height 7
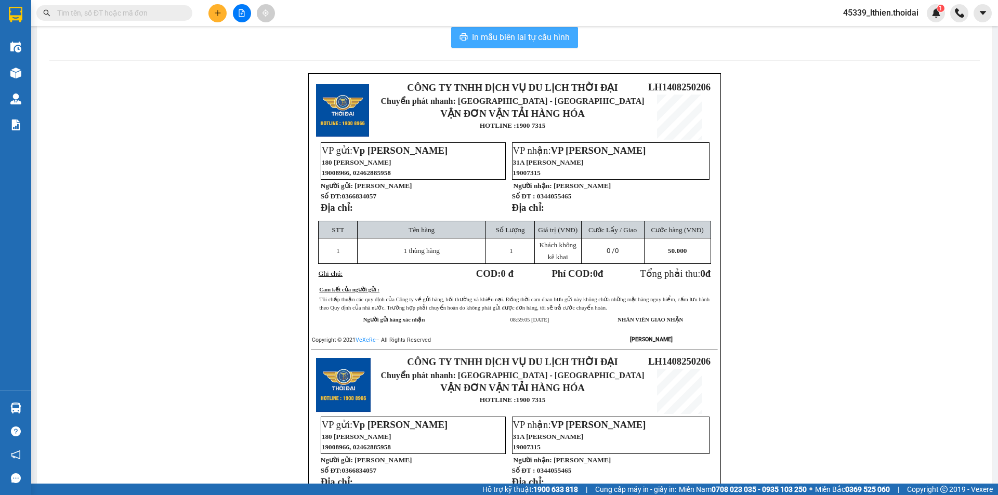
click at [529, 34] on span "In mẫu biên lai tự cấu hình" at bounding box center [521, 37] width 98 height 13
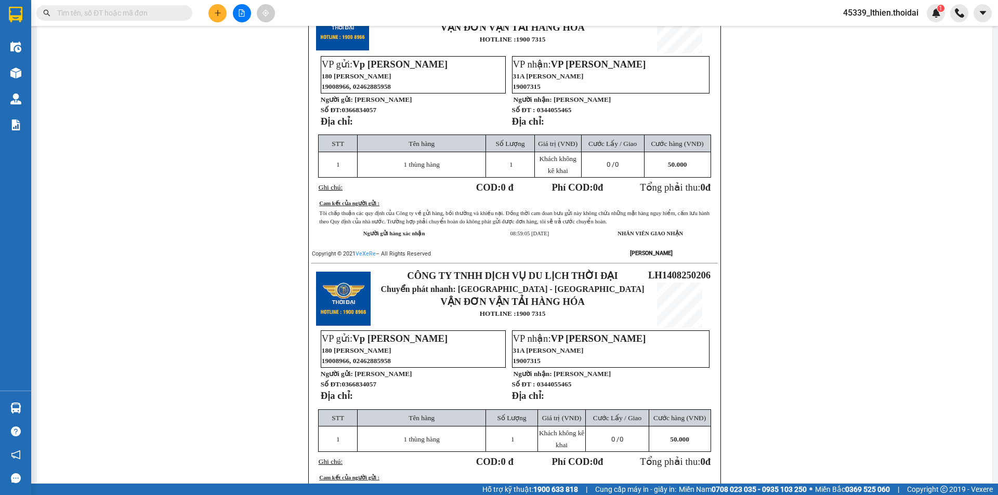
scroll to position [104, 0]
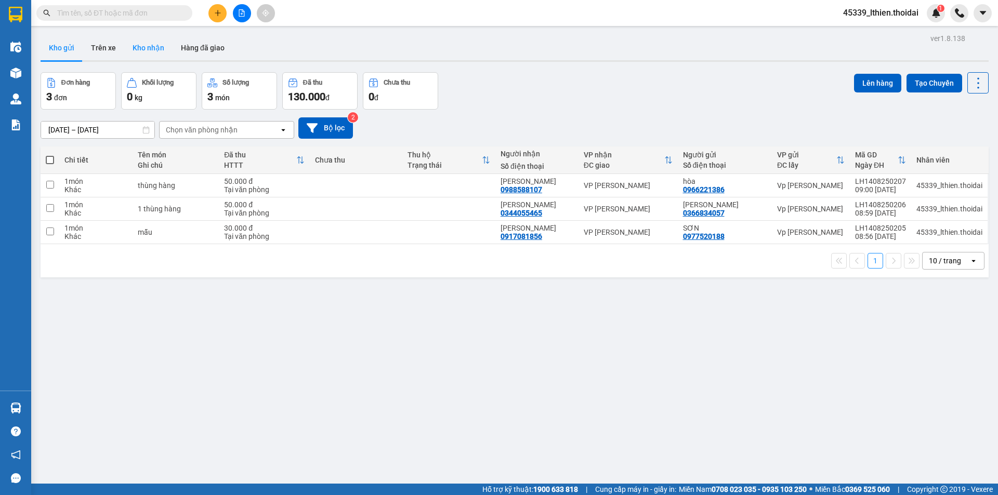
click at [155, 49] on button "Kho nhận" at bounding box center [148, 47] width 48 height 25
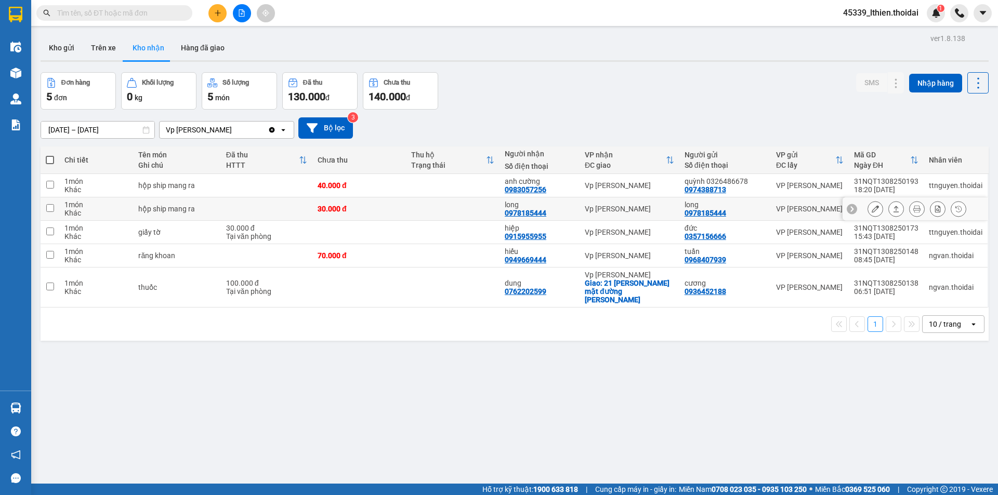
click at [50, 208] on input "checkbox" at bounding box center [50, 208] width 8 height 8
checkbox input "true"
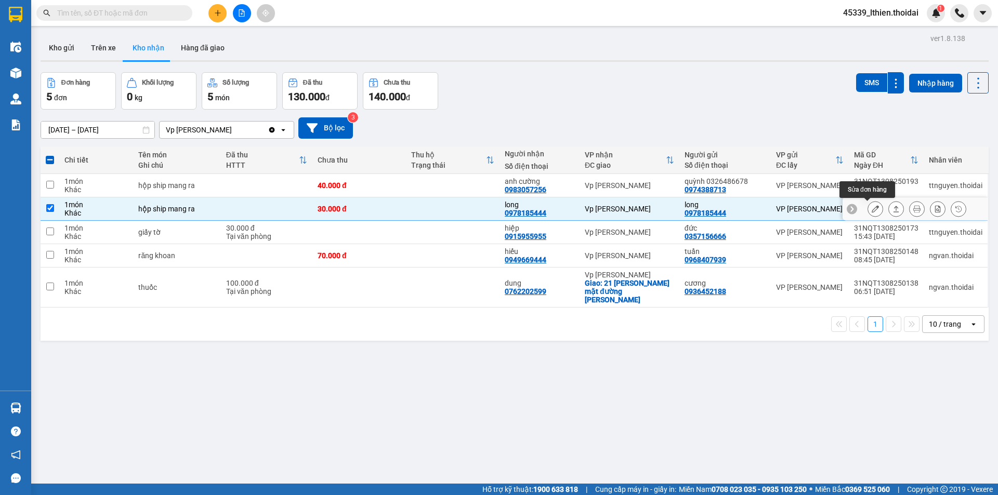
click at [872, 209] on icon at bounding box center [875, 208] width 7 height 7
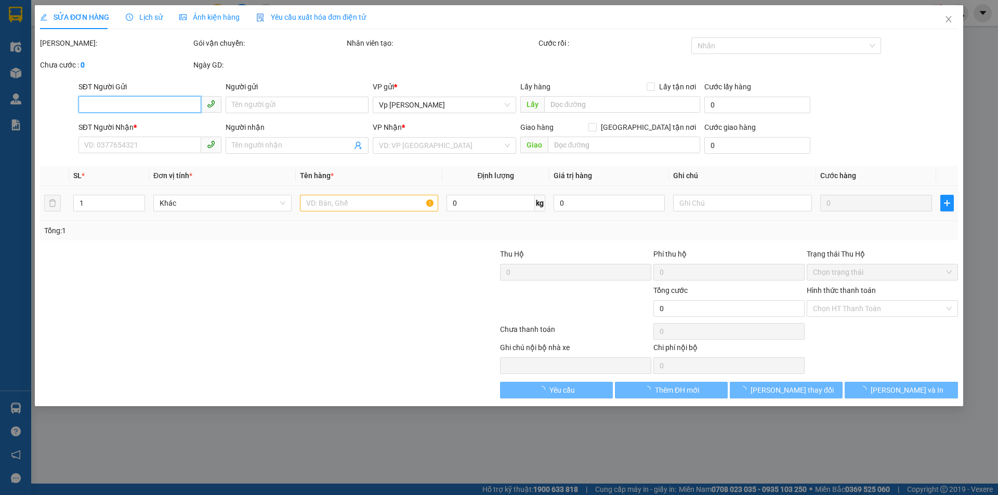
type input "0978185444"
type input "long"
type input "0978185444"
type input "long"
type input "30.000"
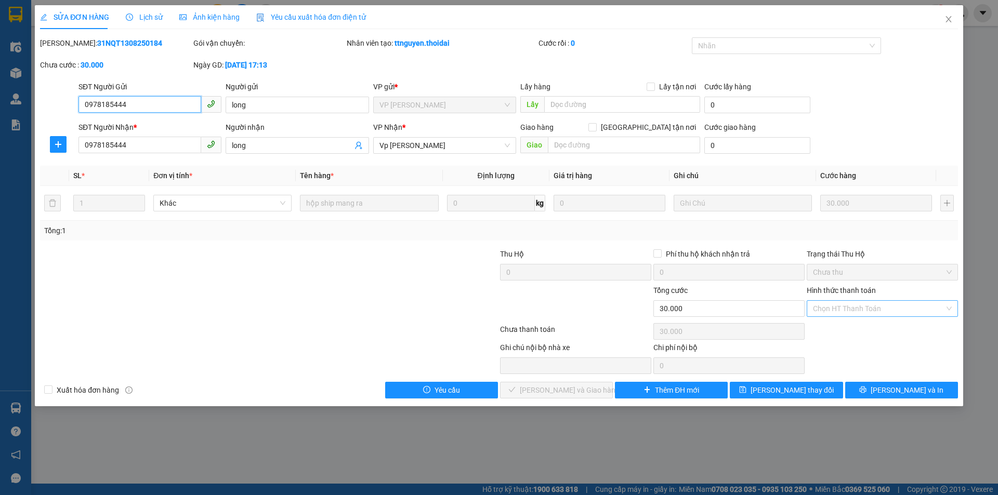
click at [948, 308] on div "Chọn HT Thanh Toán" at bounding box center [882, 308] width 151 height 17
click at [838, 330] on div "Tại văn phòng" at bounding box center [882, 329] width 139 height 11
type input "0"
click at [576, 391] on span "[PERSON_NAME] và Giao hàng" at bounding box center [570, 390] width 100 height 11
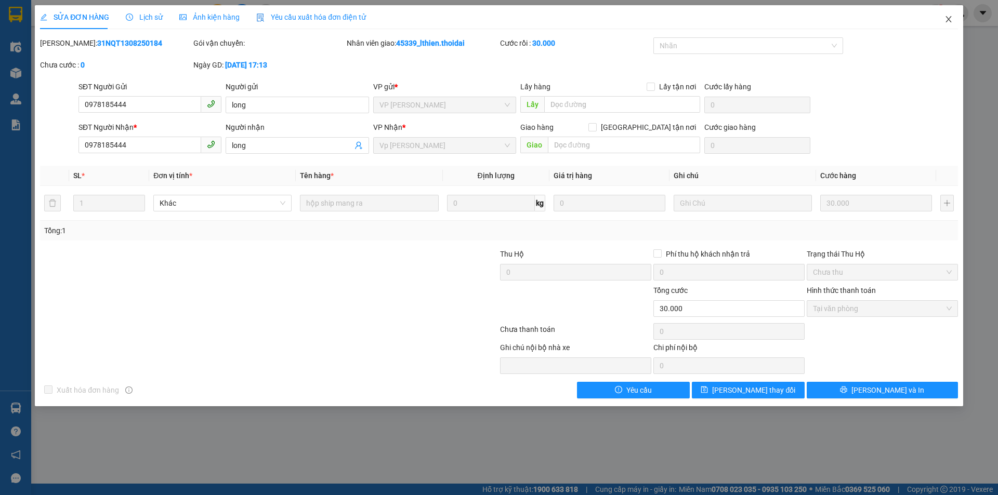
click at [948, 20] on icon "close" at bounding box center [948, 19] width 8 height 8
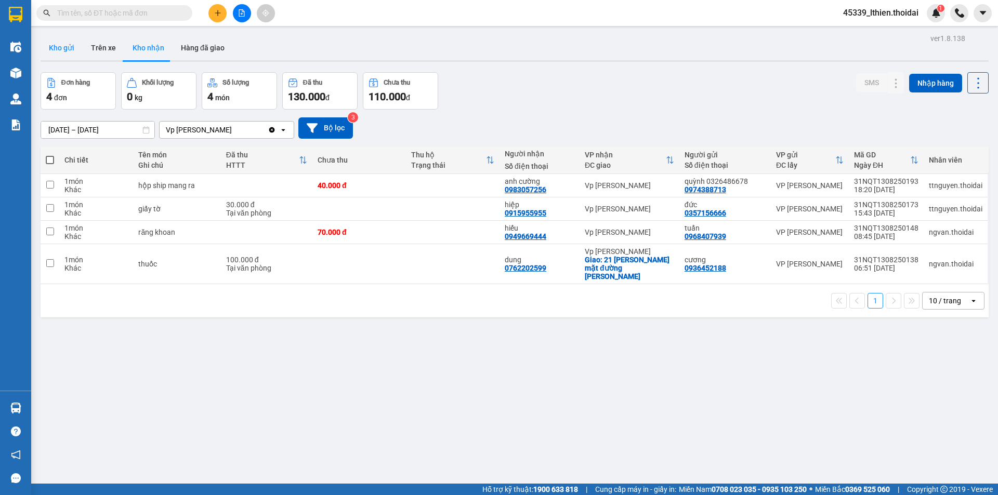
click at [61, 45] on button "Kho gửi" at bounding box center [62, 47] width 42 height 25
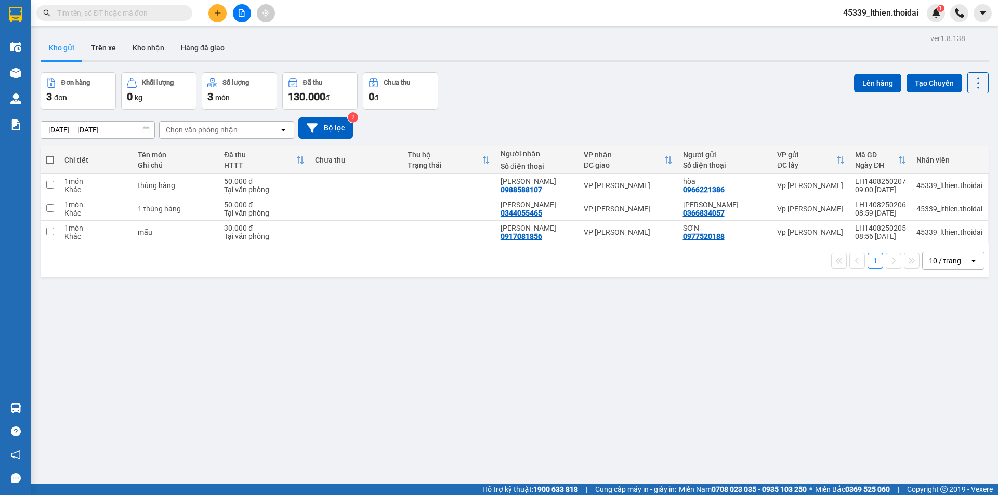
click at [50, 159] on span at bounding box center [50, 160] width 8 height 8
click at [50, 155] on input "checkbox" at bounding box center [50, 155] width 0 height 0
checkbox input "true"
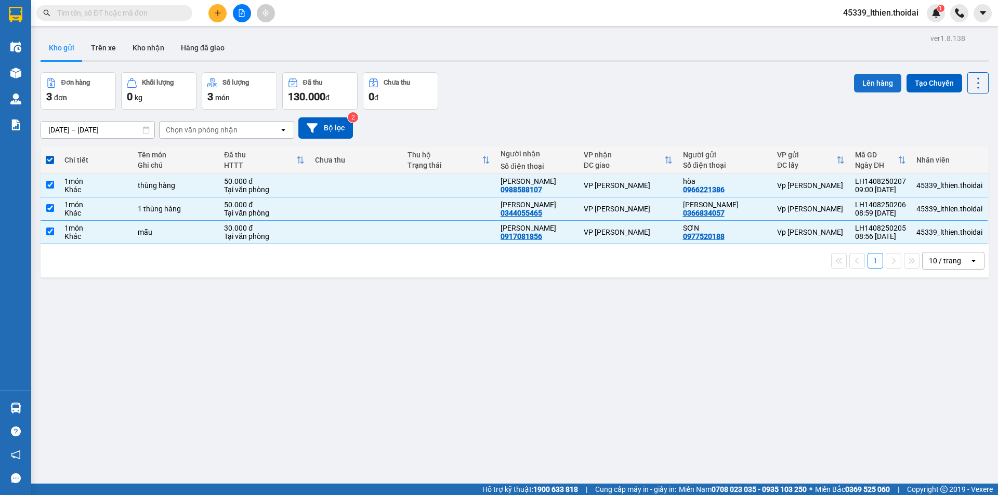
click at [875, 82] on button "Lên hàng" at bounding box center [877, 83] width 47 height 19
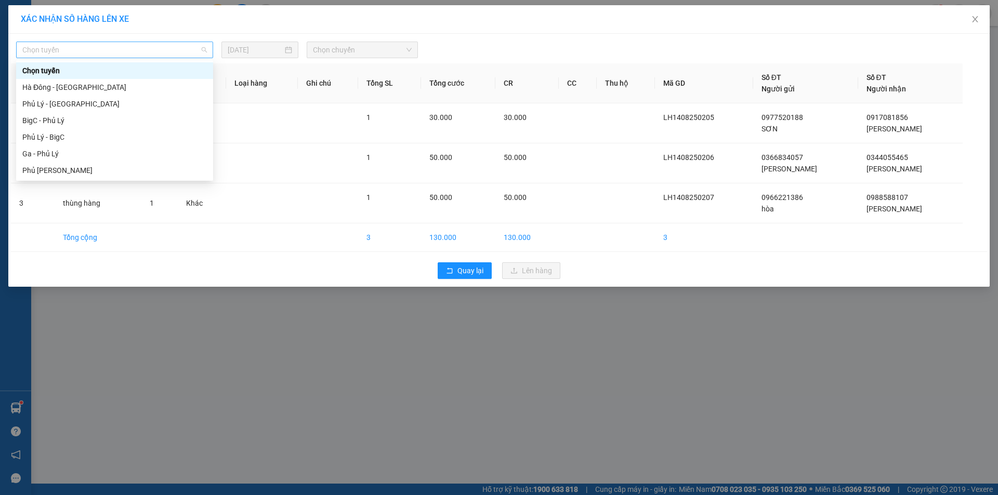
click at [203, 51] on span "Chọn tuyến" at bounding box center [114, 50] width 185 height 16
click at [53, 138] on div "Phủ Lý - BigC" at bounding box center [114, 136] width 185 height 11
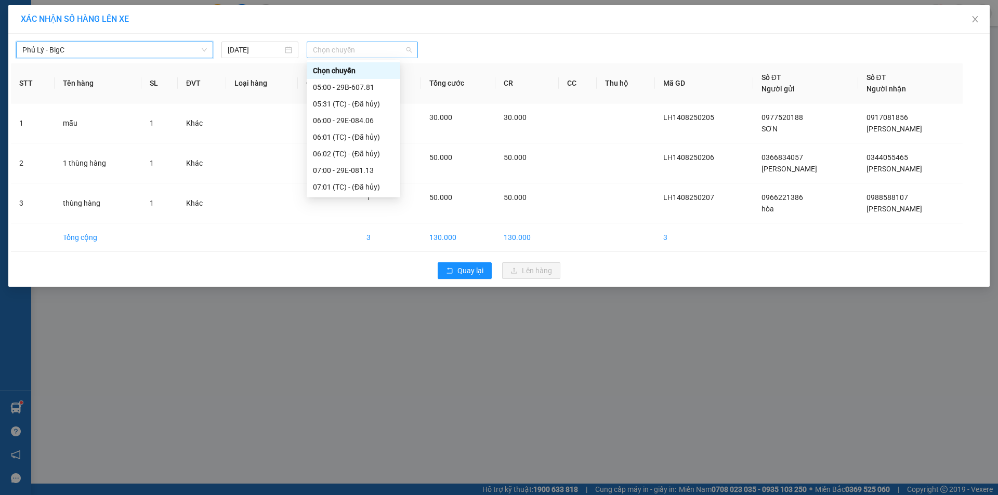
click at [409, 49] on span "Chọn chuyến" at bounding box center [362, 50] width 99 height 16
click at [350, 135] on div "09:00 - 29K-119.09" at bounding box center [353, 134] width 81 height 11
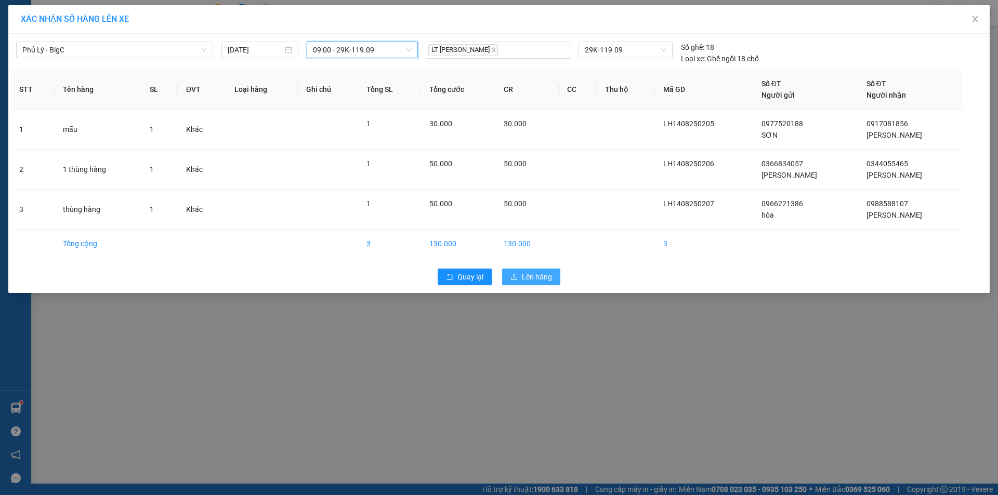
drag, startPoint x: 523, startPoint y: 275, endPoint x: 523, endPoint y: 266, distance: 9.4
click at [523, 275] on span "Lên hàng" at bounding box center [537, 276] width 30 height 11
